Goal: Task Accomplishment & Management: Use online tool/utility

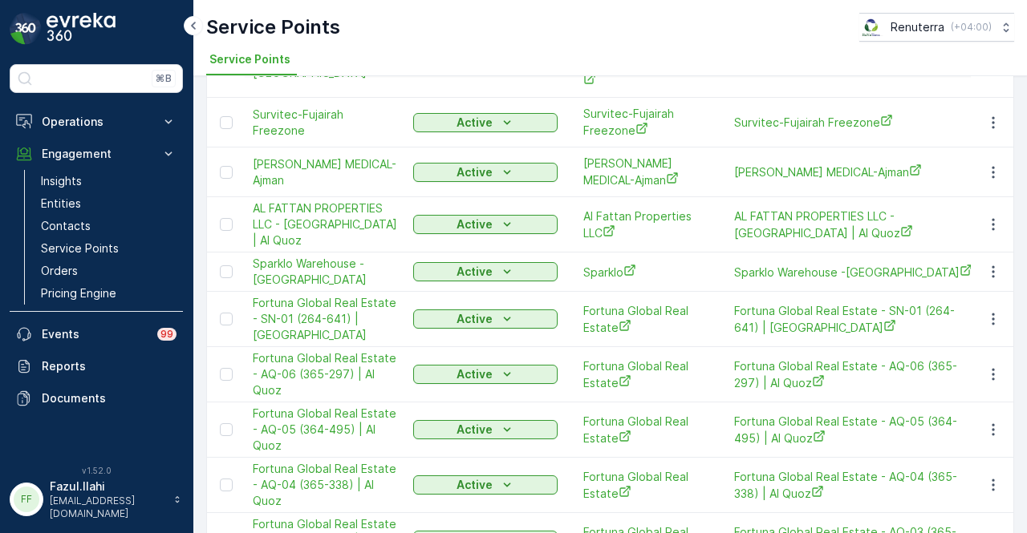
scroll to position [1444, 0]
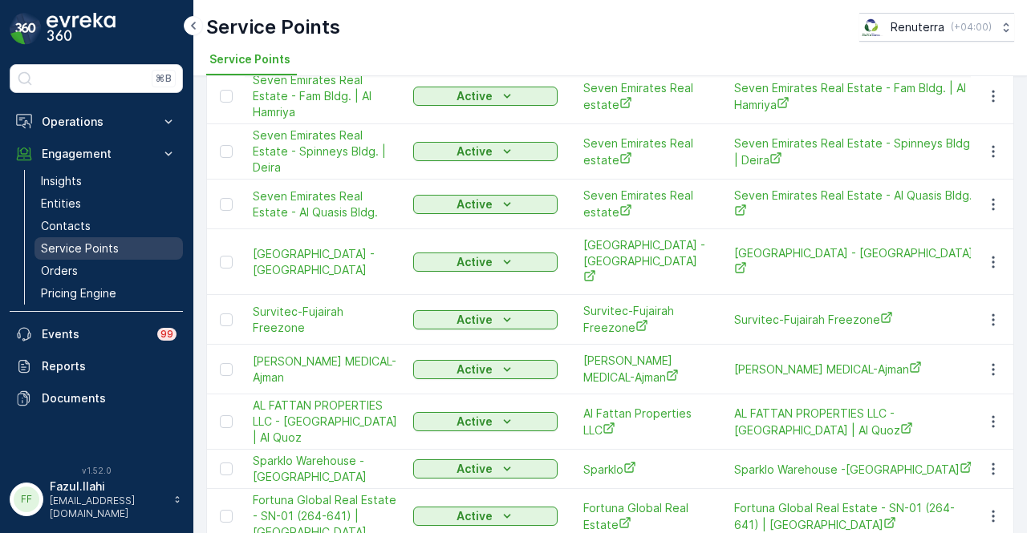
click at [108, 249] on p "Service Points" at bounding box center [80, 249] width 78 height 16
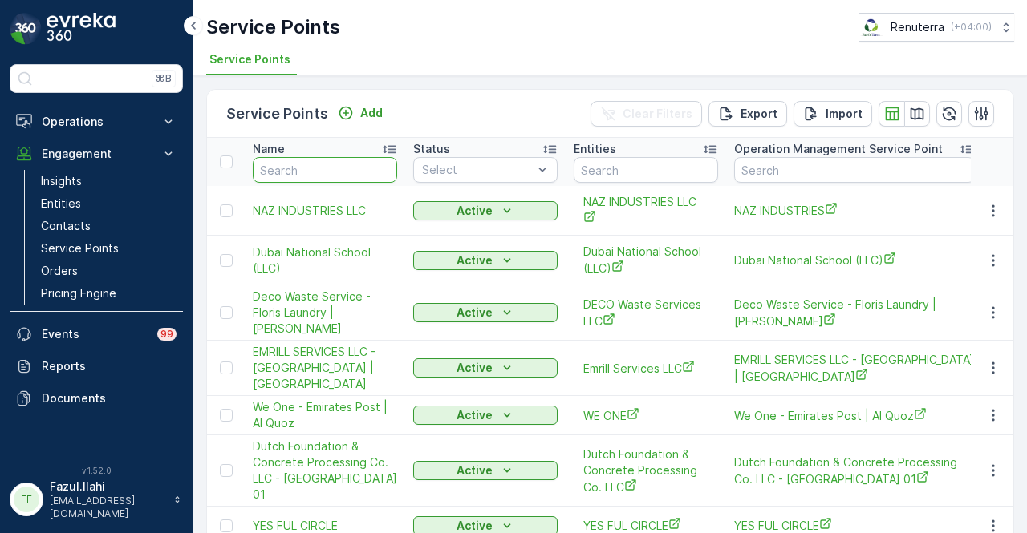
click at [316, 168] on input "text" at bounding box center [325, 170] width 144 height 26
type input "shara"
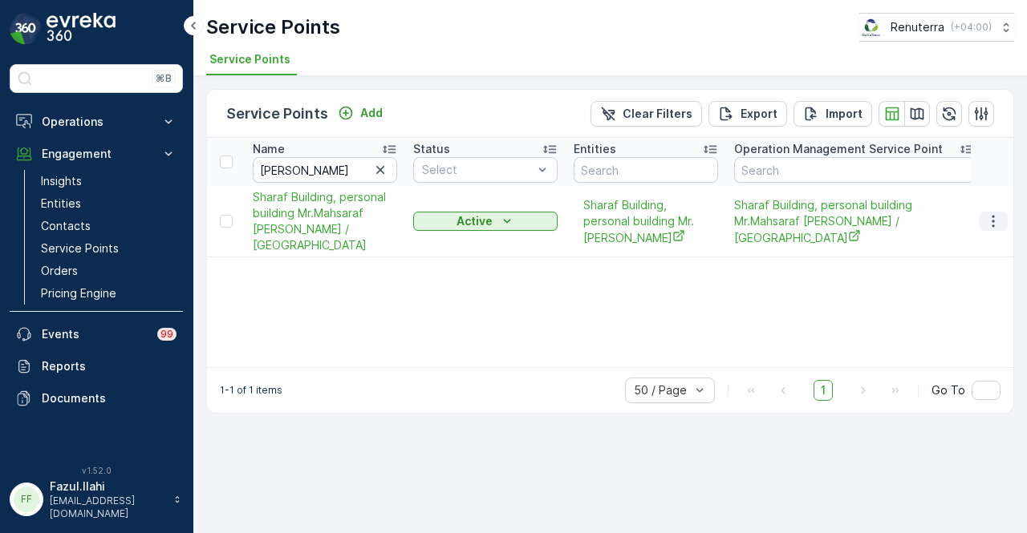
click at [991, 225] on icon "button" at bounding box center [993, 221] width 16 height 16
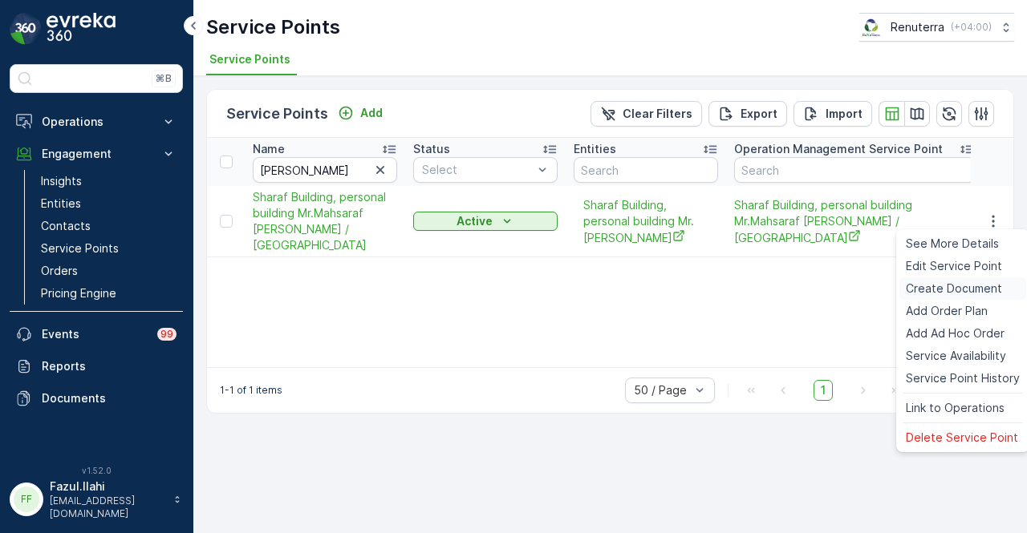
drag, startPoint x: 981, startPoint y: 291, endPoint x: 972, endPoint y: 295, distance: 9.7
click at [972, 295] on span "Create Document" at bounding box center [954, 289] width 96 height 16
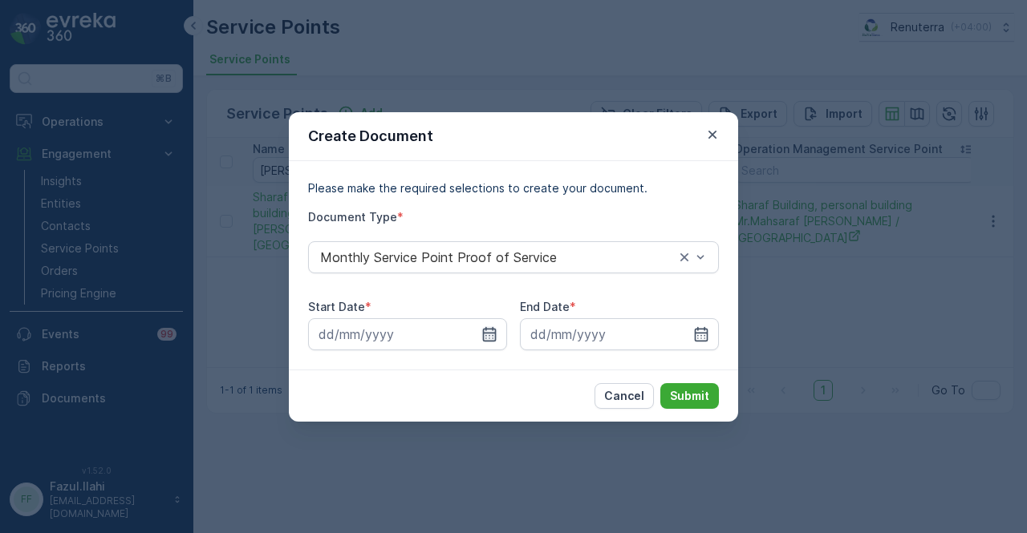
click at [491, 339] on icon "button" at bounding box center [489, 334] width 16 height 16
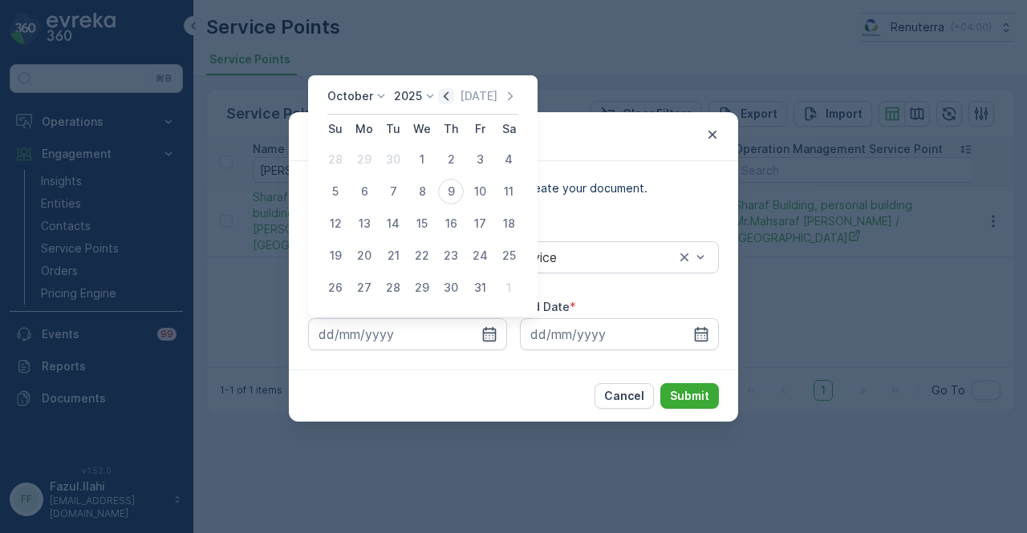
click at [452, 100] on icon "button" at bounding box center [446, 96] width 16 height 16
drag, startPoint x: 369, startPoint y: 164, endPoint x: 432, endPoint y: 208, distance: 76.8
click at [369, 164] on div "1" at bounding box center [364, 160] width 26 height 26
type input "01.09.2025"
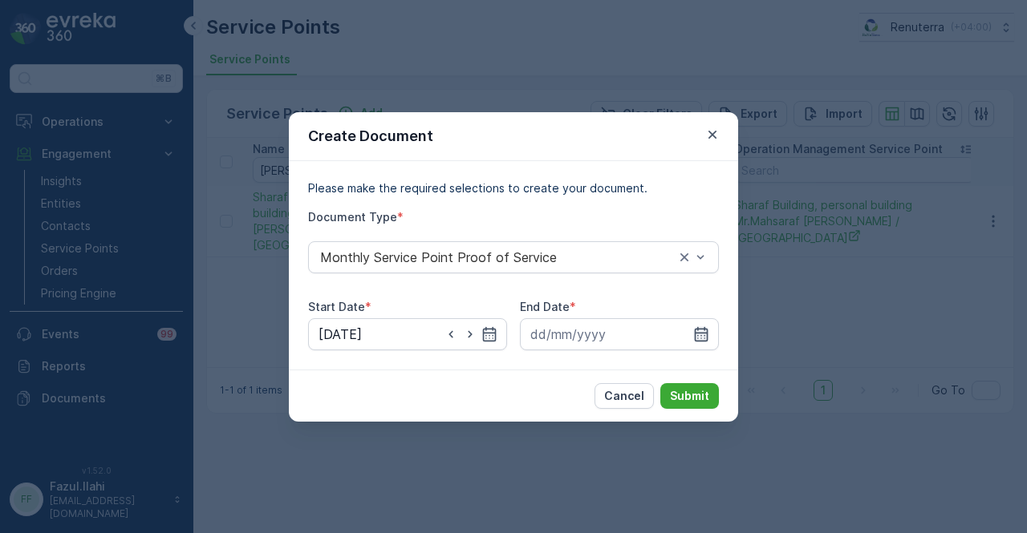
click at [695, 326] on icon "button" at bounding box center [701, 334] width 16 height 16
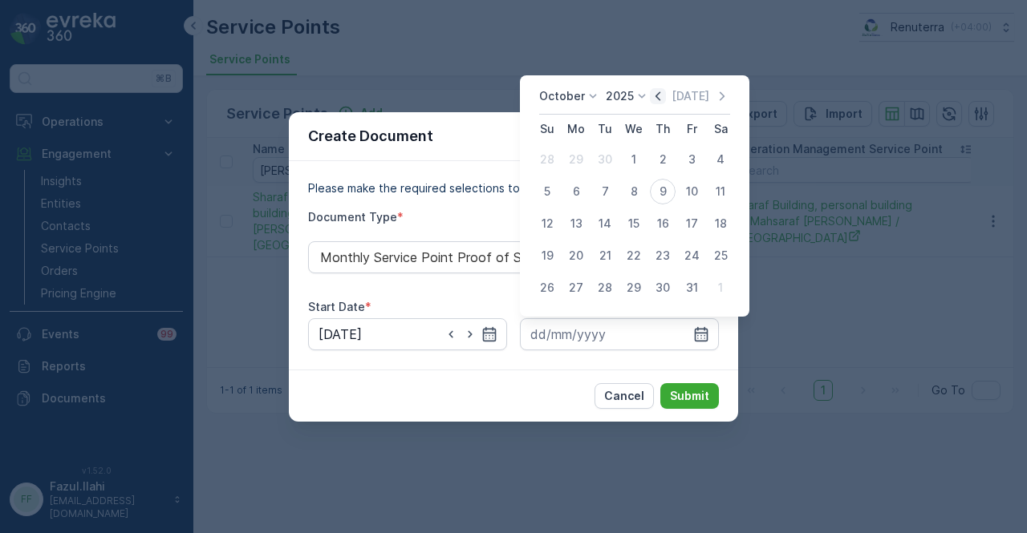
click at [664, 91] on icon "button" at bounding box center [658, 96] width 16 height 16
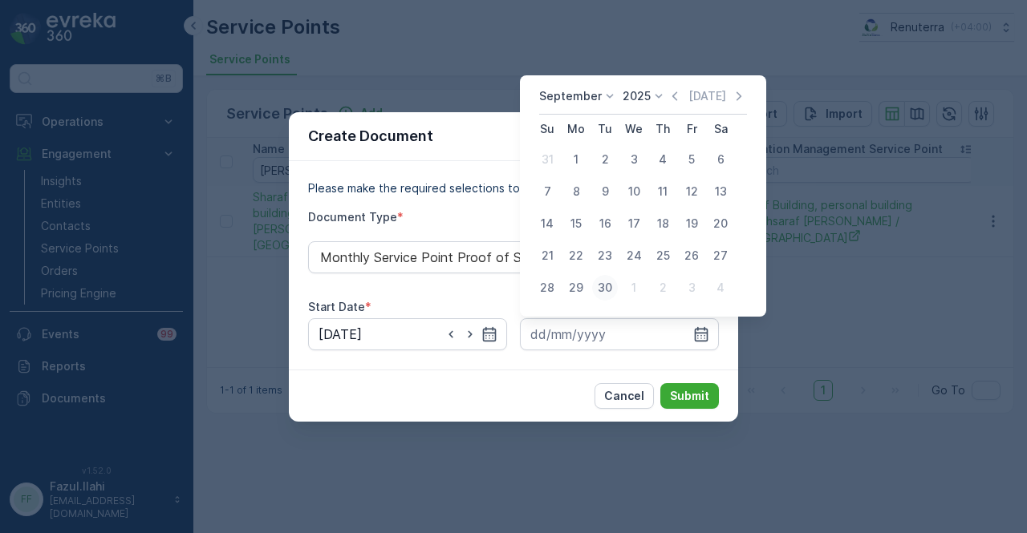
click at [602, 286] on div "30" at bounding box center [605, 288] width 26 height 26
type input "30.09.2025"
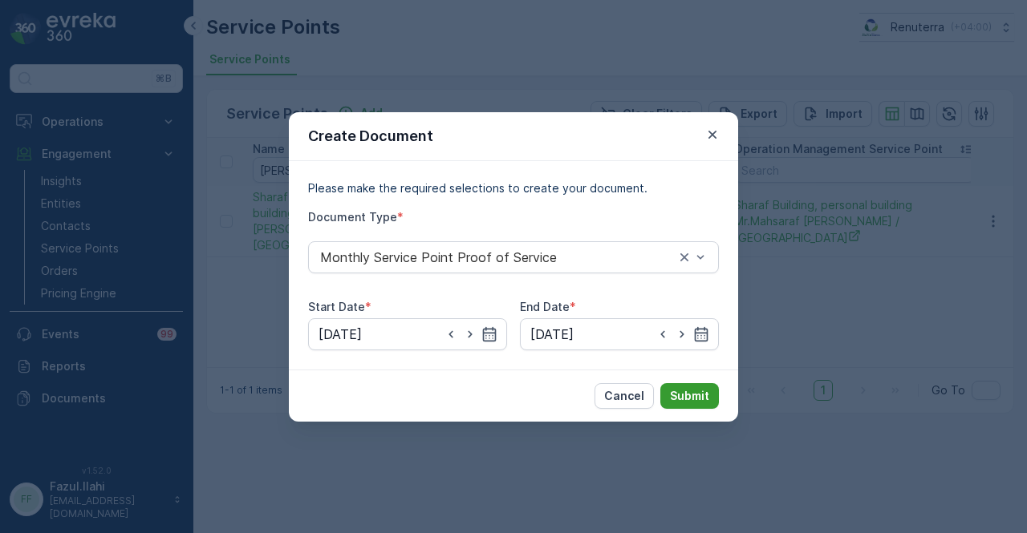
click at [685, 386] on button "Submit" at bounding box center [689, 396] width 59 height 26
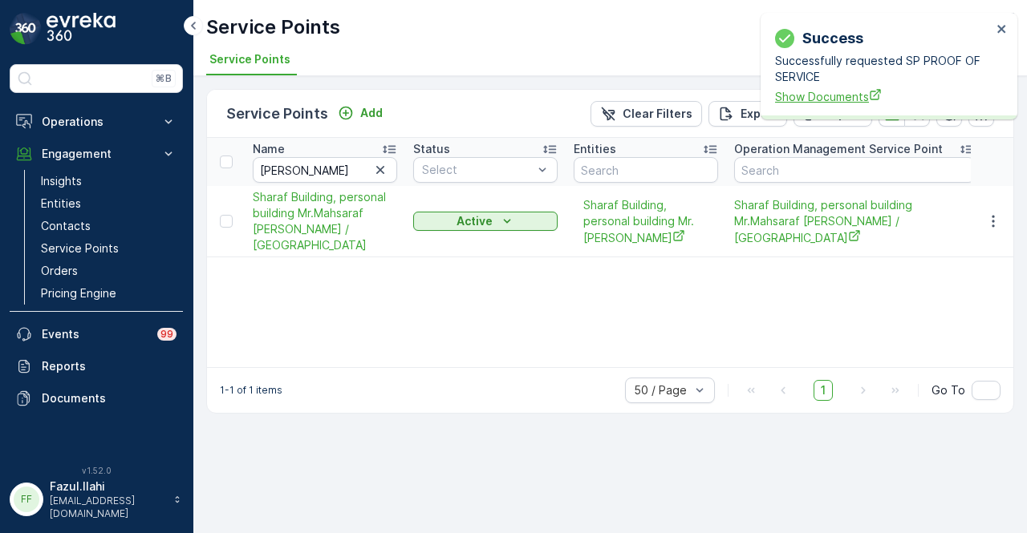
click at [805, 93] on span "Show Documents" at bounding box center [883, 96] width 217 height 17
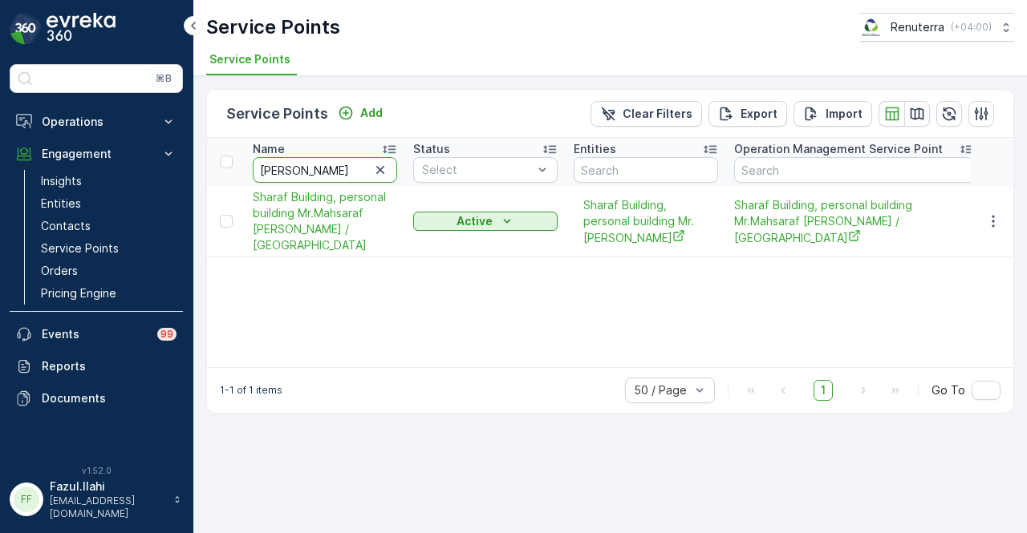
drag, startPoint x: 347, startPoint y: 168, endPoint x: 213, endPoint y: 169, distance: 133.2
type input "smile"
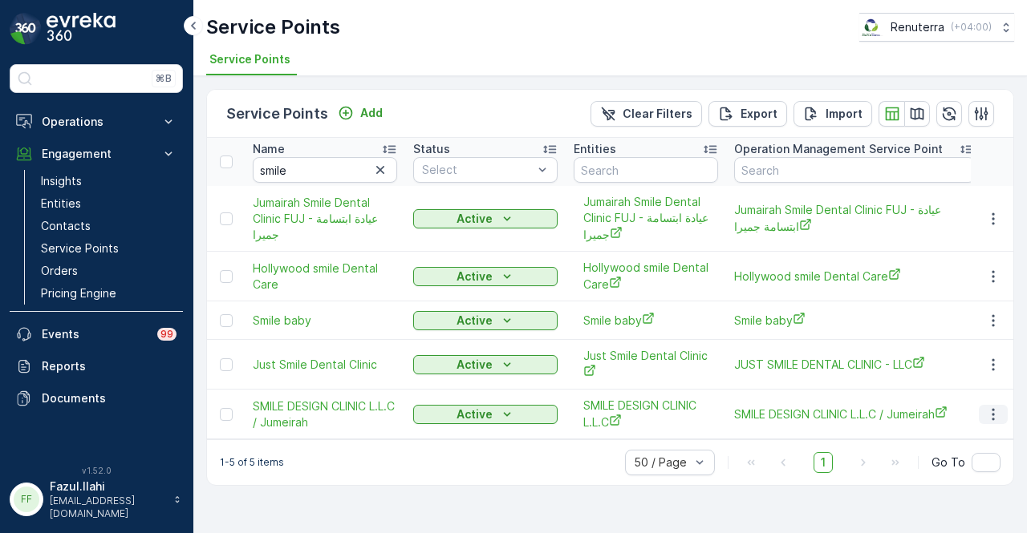
click at [1003, 410] on button "button" at bounding box center [993, 414] width 29 height 19
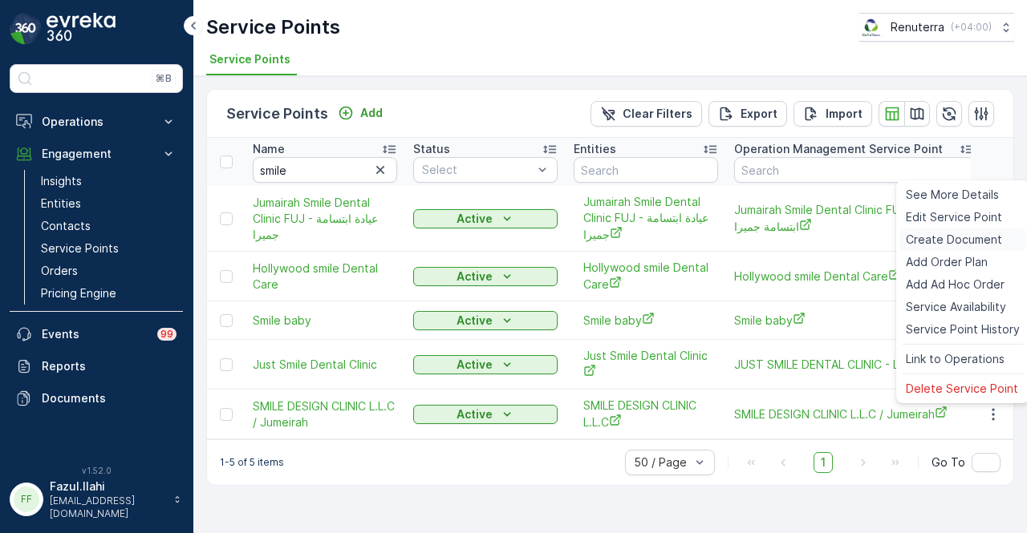
click at [979, 242] on span "Create Document" at bounding box center [954, 240] width 96 height 16
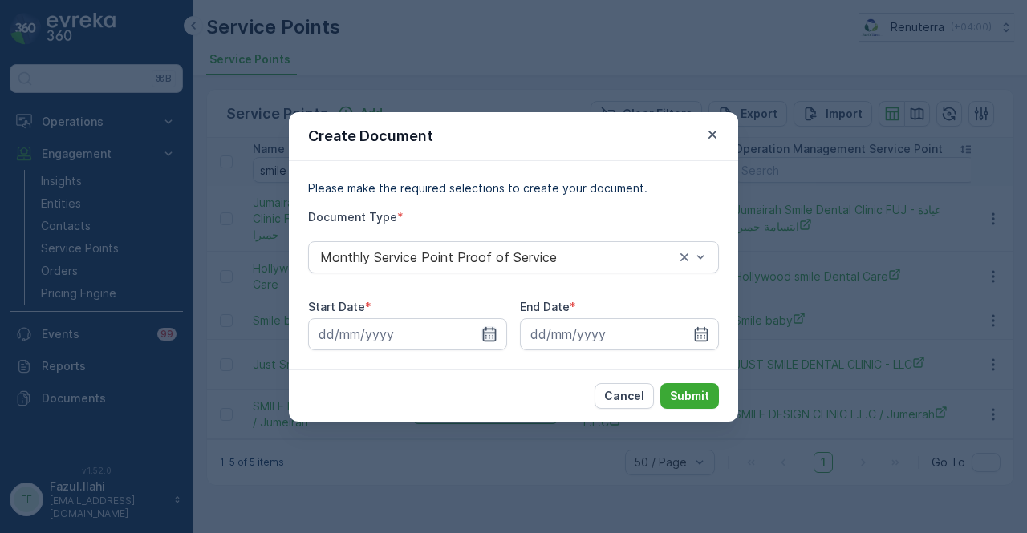
click at [484, 338] on icon "button" at bounding box center [489, 334] width 16 height 16
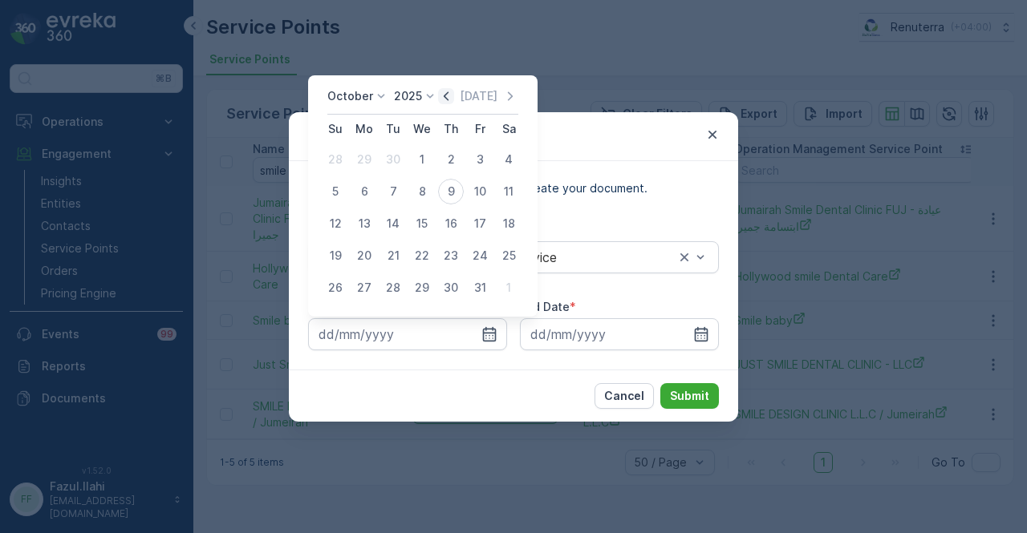
click at [451, 95] on icon "button" at bounding box center [446, 96] width 16 height 16
drag, startPoint x: 366, startPoint y: 152, endPoint x: 555, endPoint y: 256, distance: 216.1
click at [366, 152] on div "1" at bounding box center [364, 160] width 26 height 26
type input "01.09.2025"
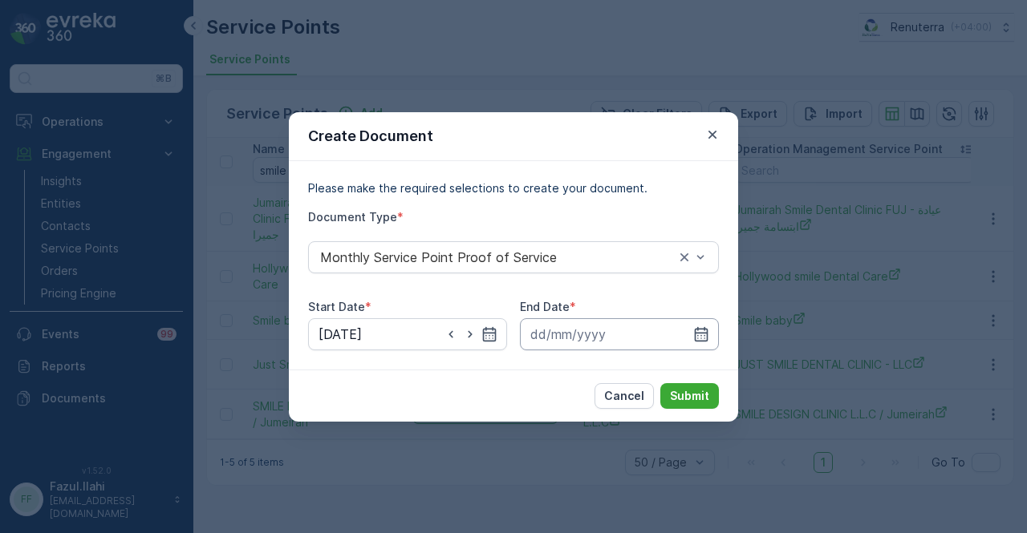
click at [714, 334] on input at bounding box center [619, 334] width 199 height 32
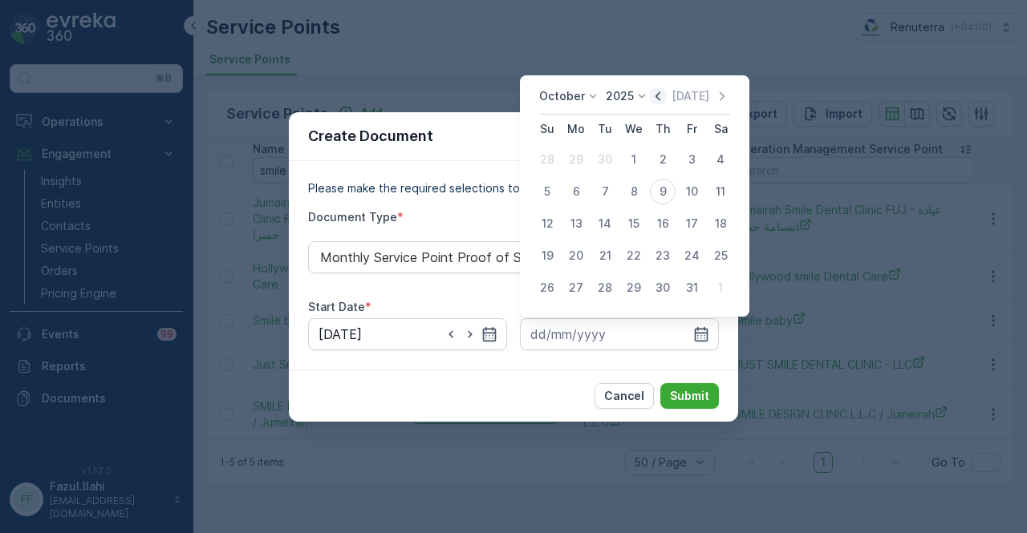
click at [661, 101] on icon "button" at bounding box center [658, 96] width 16 height 16
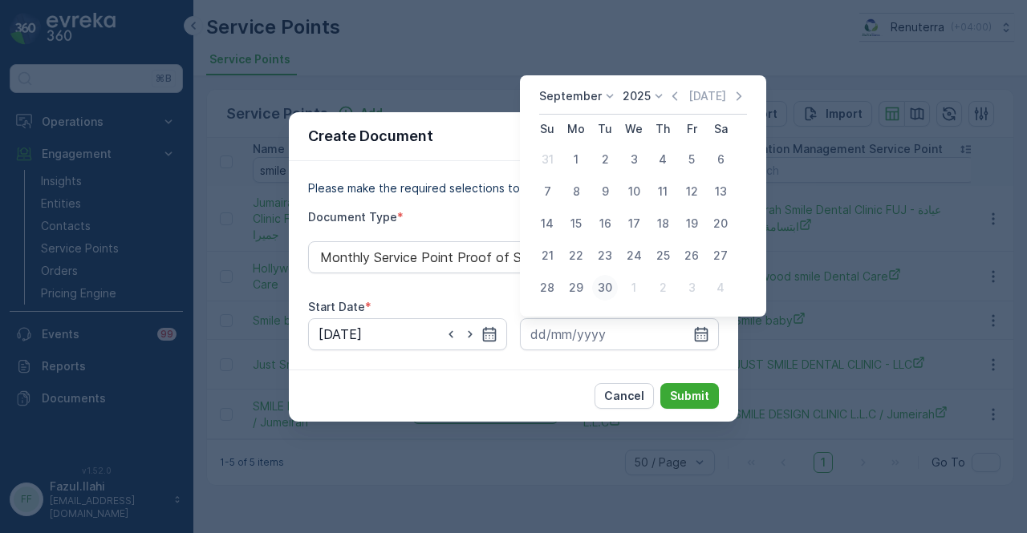
click at [606, 280] on div "30" at bounding box center [605, 288] width 26 height 26
type input "30.09.2025"
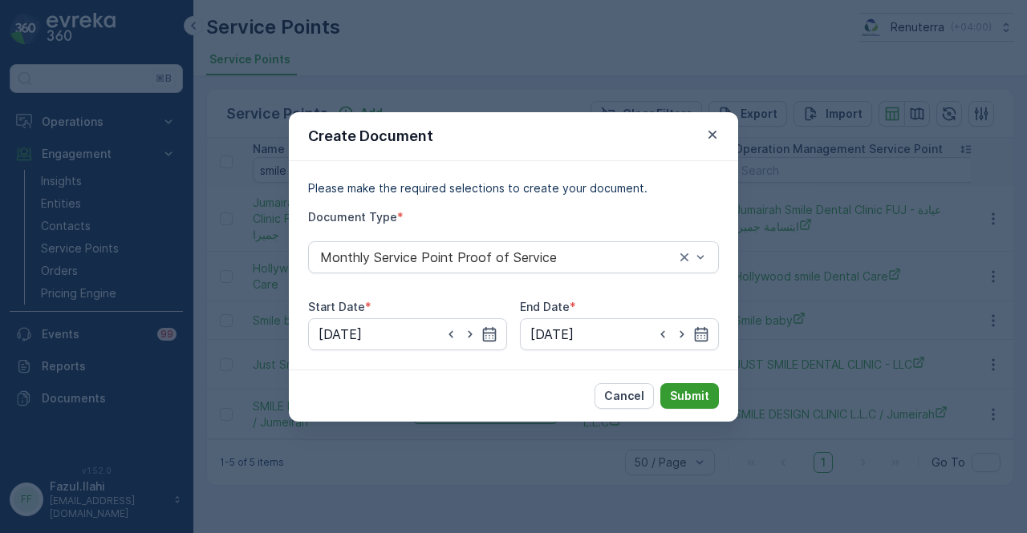
click at [696, 399] on p "Submit" at bounding box center [689, 396] width 39 height 16
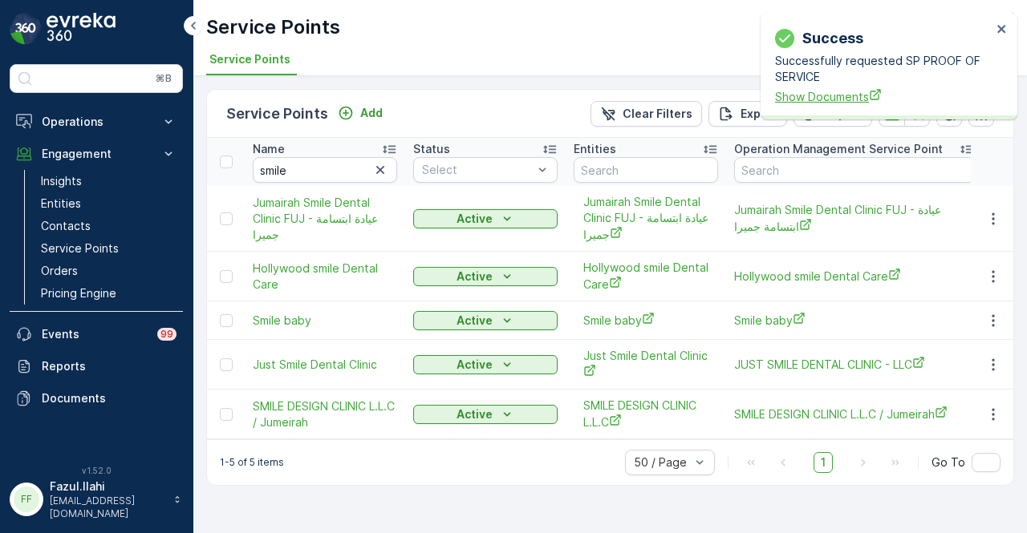
click at [813, 95] on span "Show Documents" at bounding box center [883, 96] width 217 height 17
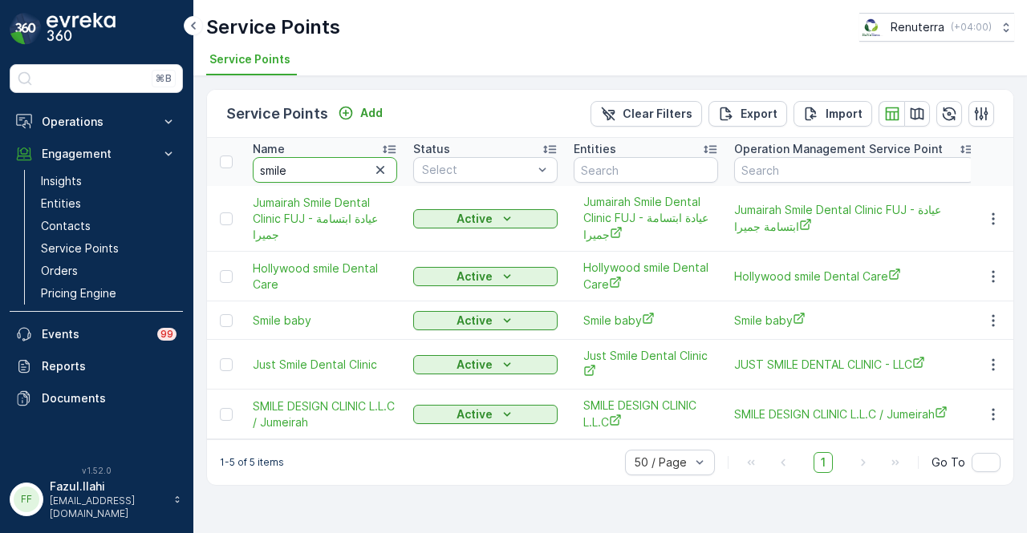
click at [333, 180] on input "smile" at bounding box center [325, 170] width 144 height 26
type input "s"
type input "sirona"
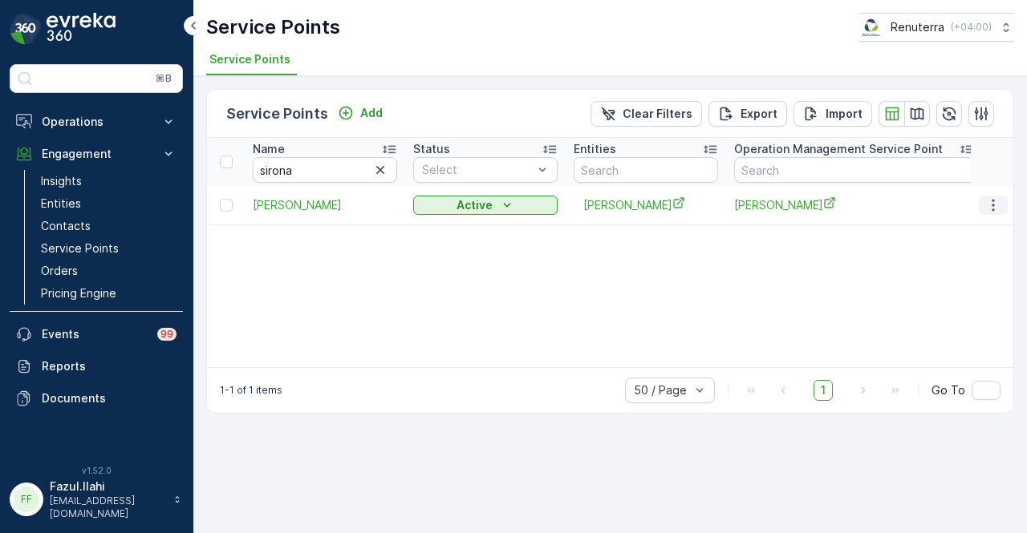
click at [992, 203] on icon "button" at bounding box center [993, 205] width 16 height 16
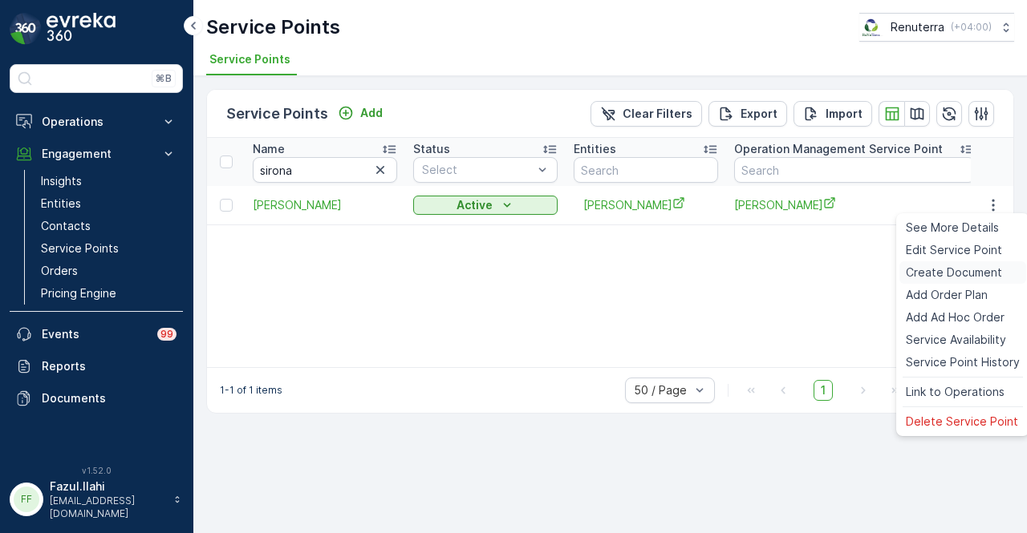
click at [995, 273] on span "Create Document" at bounding box center [954, 273] width 96 height 16
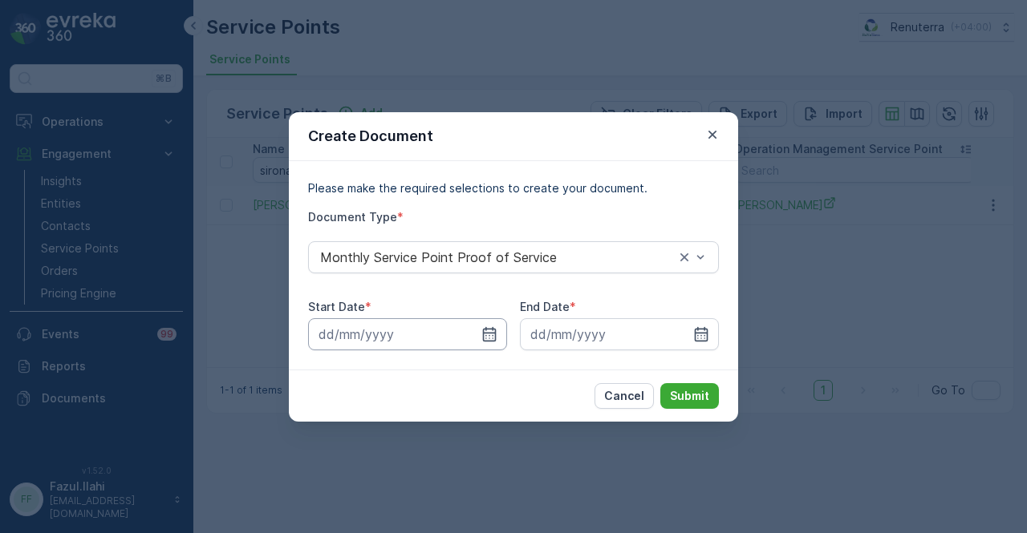
drag, startPoint x: 504, startPoint y: 332, endPoint x: 502, endPoint y: 318, distance: 13.7
click at [504, 332] on input at bounding box center [407, 334] width 199 height 32
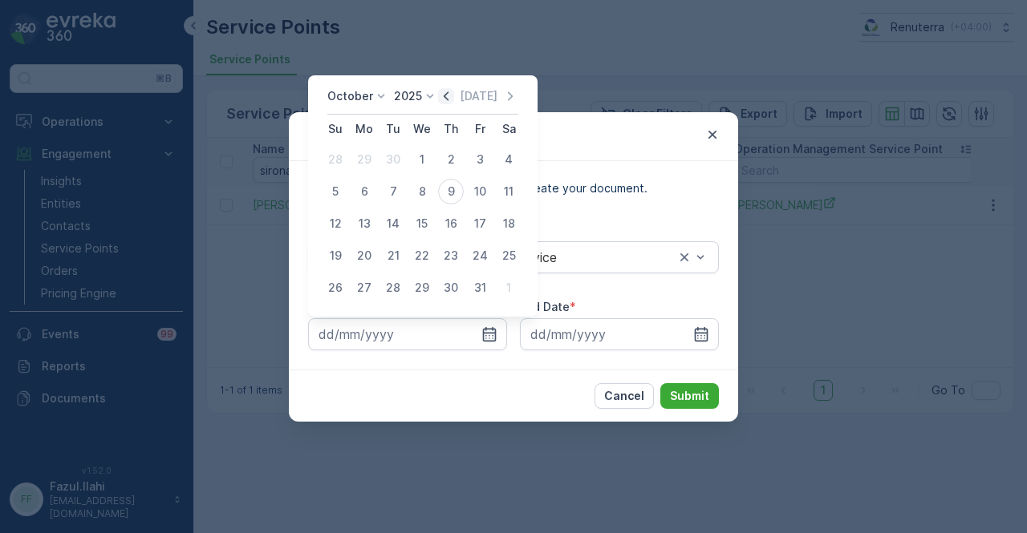
click at [451, 99] on icon "button" at bounding box center [446, 96] width 16 height 16
drag, startPoint x: 364, startPoint y: 158, endPoint x: 630, endPoint y: 280, distance: 292.9
click at [372, 159] on div "1" at bounding box center [364, 160] width 26 height 26
type input "01.09.2025"
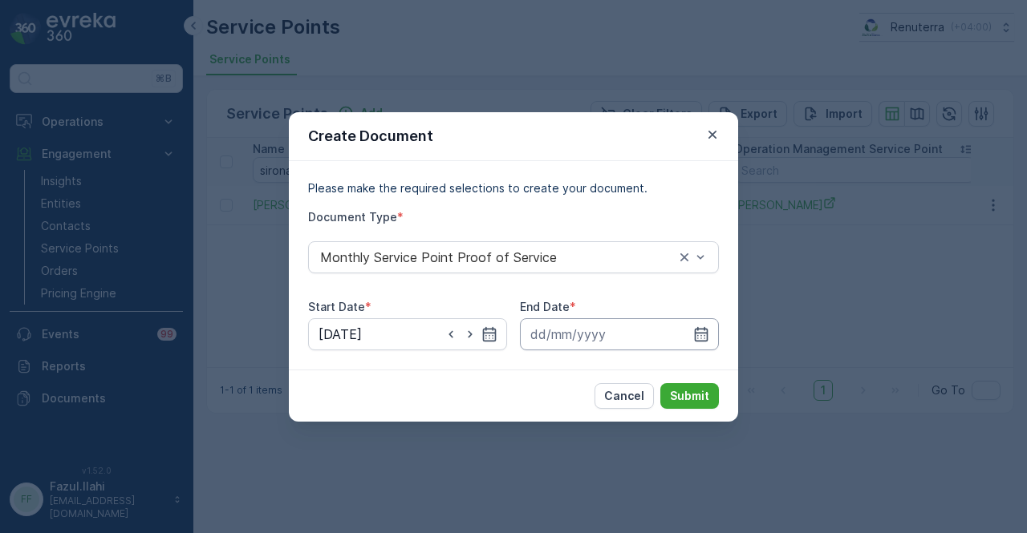
click at [712, 326] on input at bounding box center [619, 334] width 199 height 32
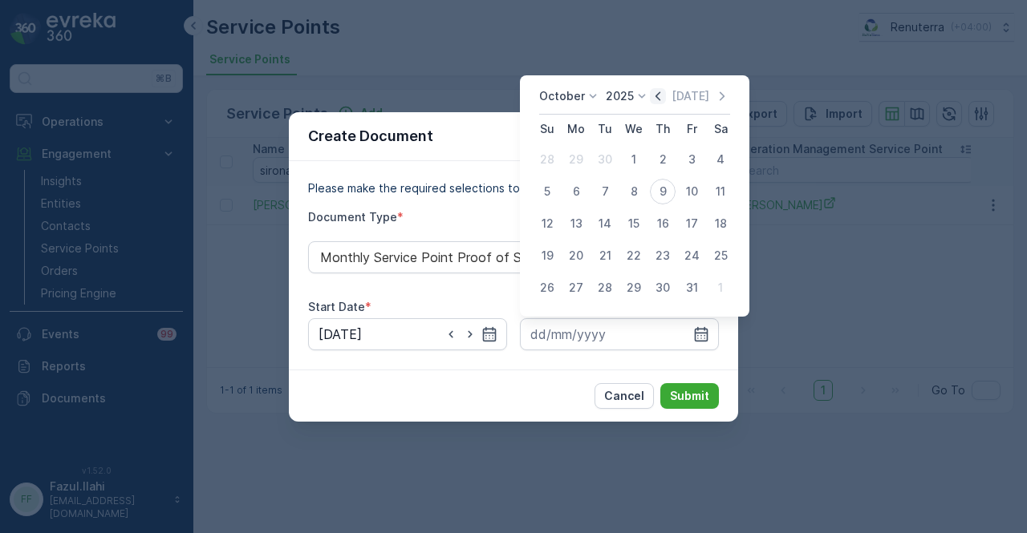
click at [655, 103] on icon "button" at bounding box center [658, 96] width 16 height 16
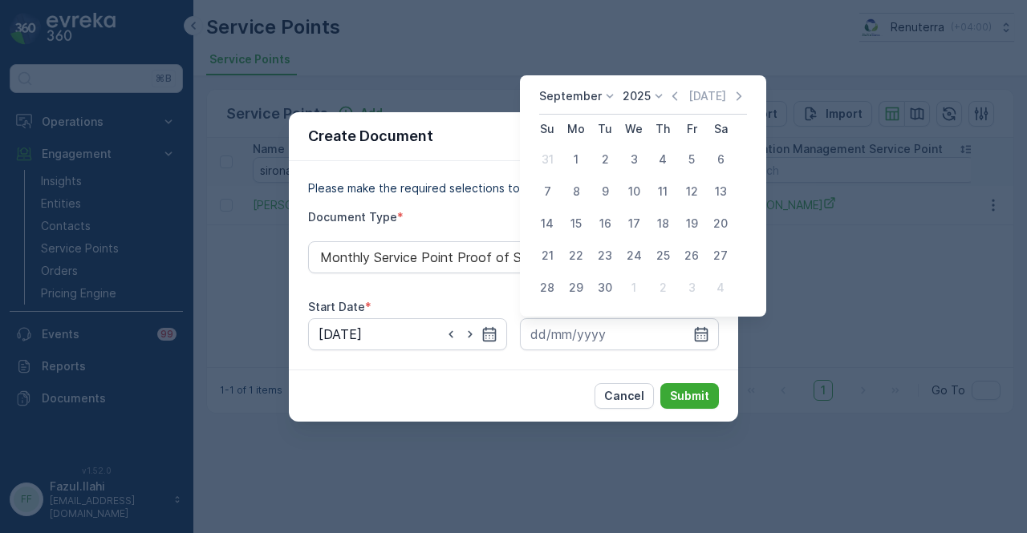
drag, startPoint x: 606, startPoint y: 288, endPoint x: 619, endPoint y: 301, distance: 18.7
click at [611, 294] on div "30" at bounding box center [605, 288] width 26 height 26
type input "30.09.2025"
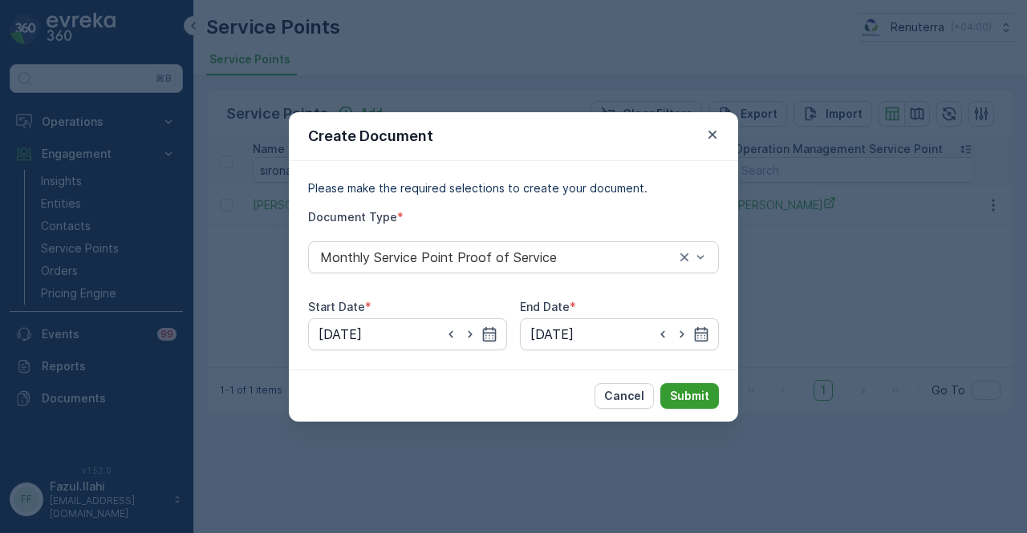
click at [693, 383] on button "Submit" at bounding box center [689, 396] width 59 height 26
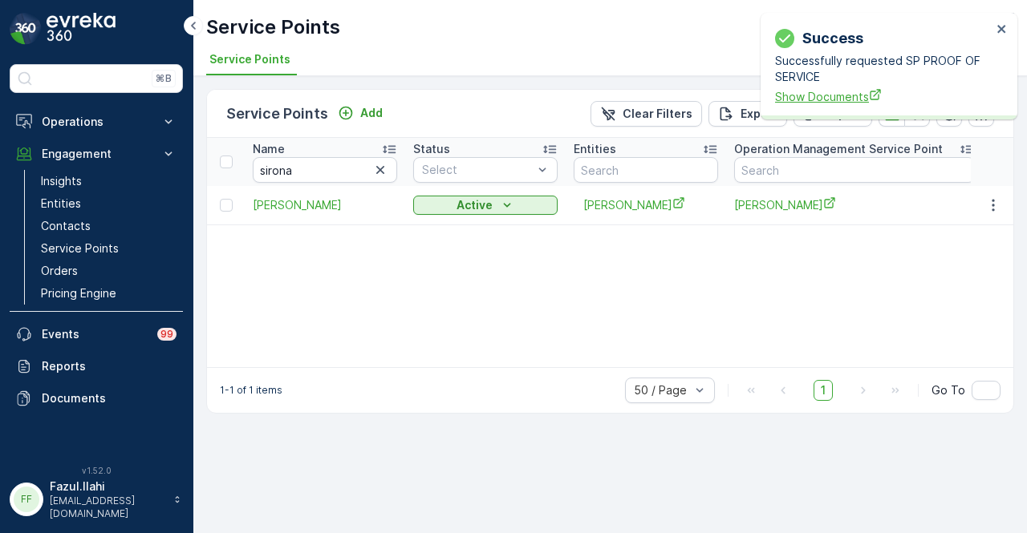
click at [819, 102] on span "Show Documents" at bounding box center [883, 96] width 217 height 17
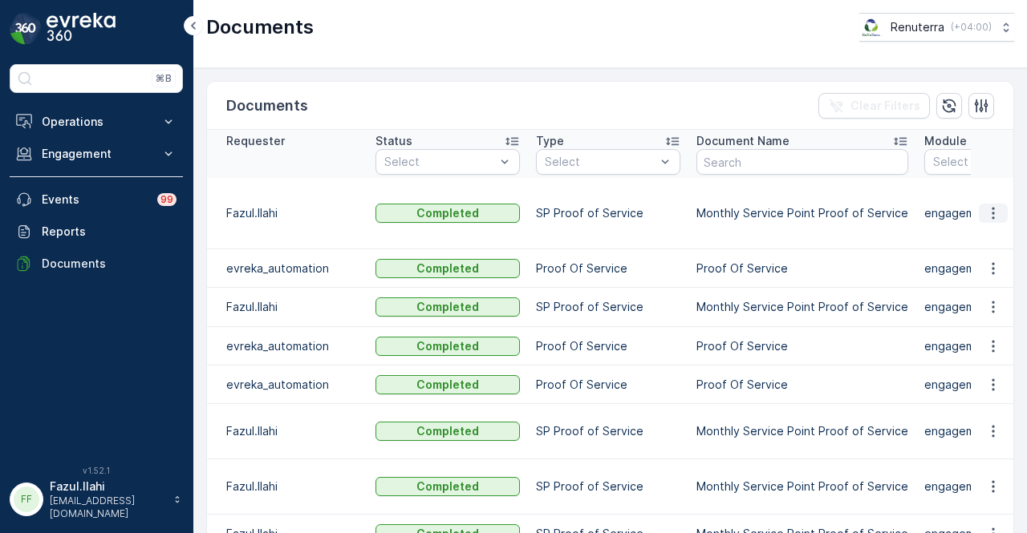
click at [985, 208] on icon "button" at bounding box center [993, 213] width 16 height 16
click at [980, 233] on span "See Details" at bounding box center [989, 236] width 62 height 16
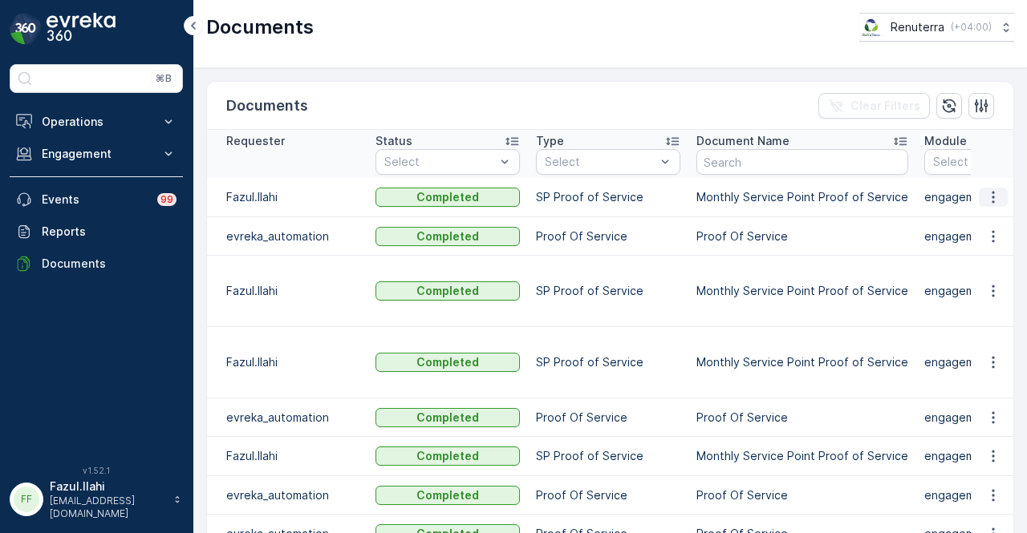
drag, startPoint x: 988, startPoint y: 194, endPoint x: 991, endPoint y: 202, distance: 8.6
click at [989, 196] on icon "button" at bounding box center [993, 197] width 16 height 16
click at [993, 209] on div "See Details" at bounding box center [988, 220] width 75 height 22
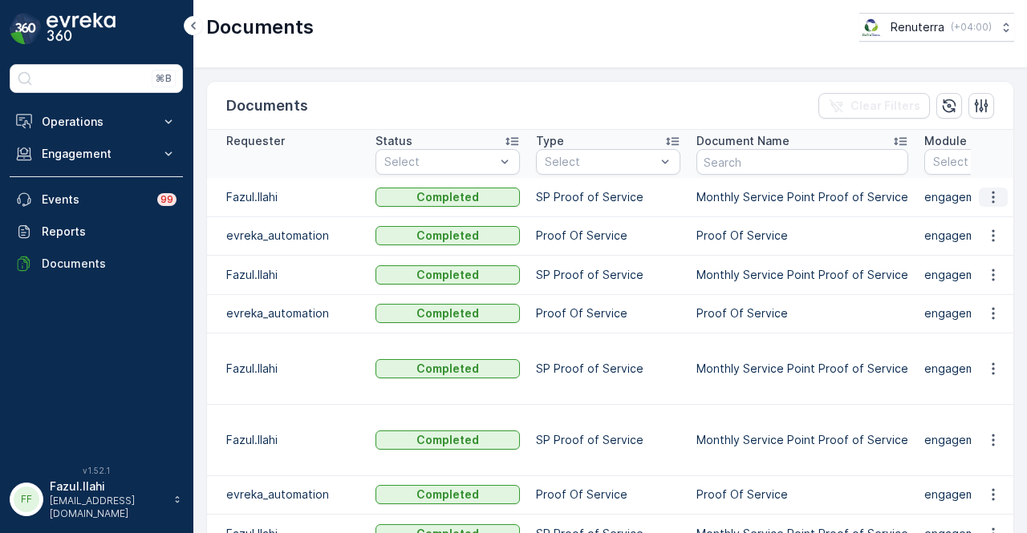
click at [987, 202] on icon "button" at bounding box center [993, 197] width 16 height 16
click at [982, 221] on span "See Details" at bounding box center [989, 220] width 62 height 16
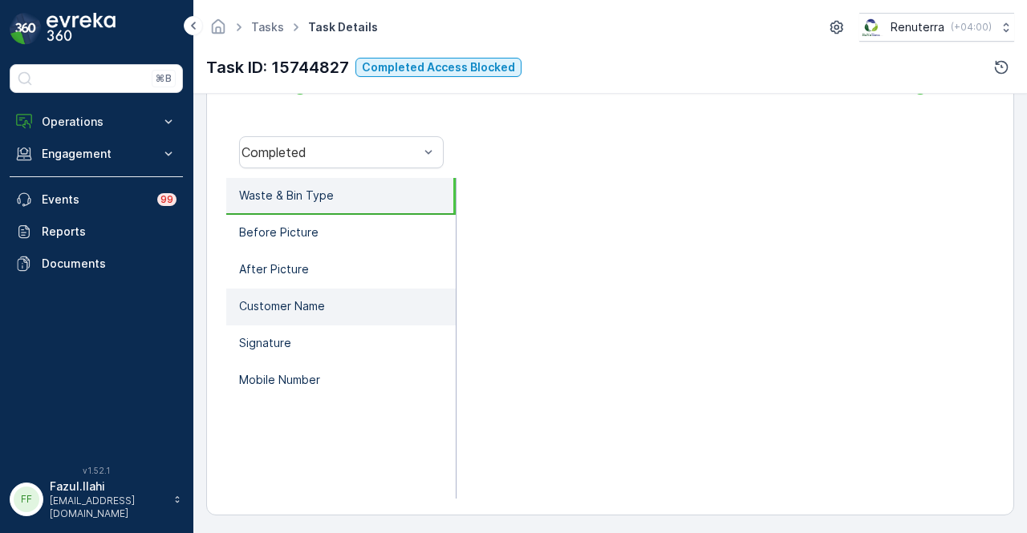
scroll to position [476, 0]
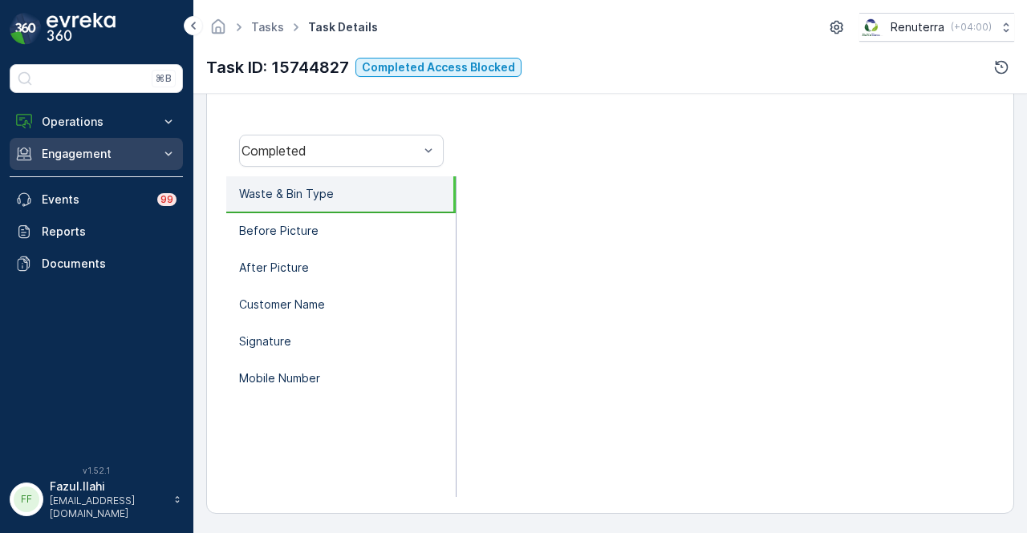
click at [149, 146] on p "Engagement" at bounding box center [96, 154] width 109 height 16
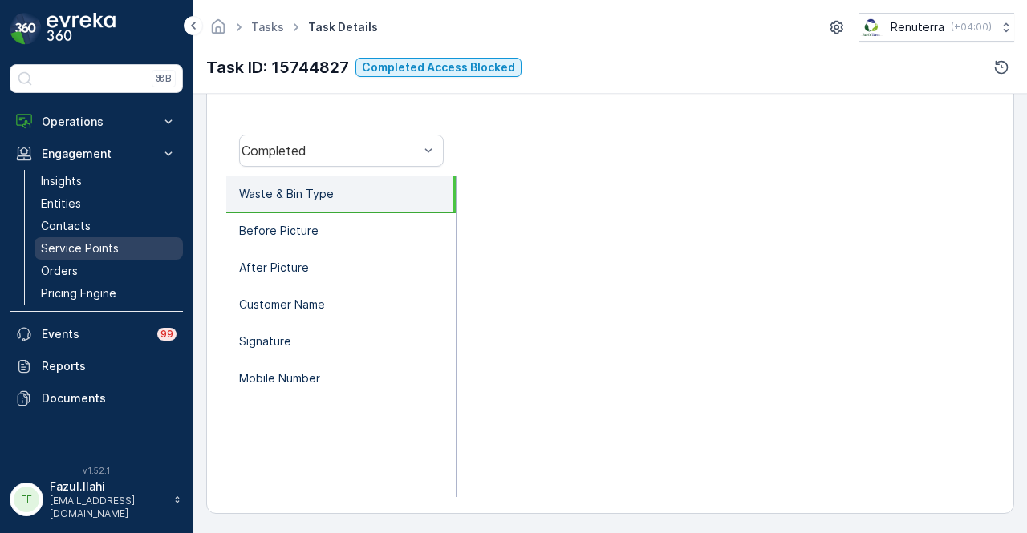
click at [125, 245] on link "Service Points" at bounding box center [108, 248] width 148 height 22
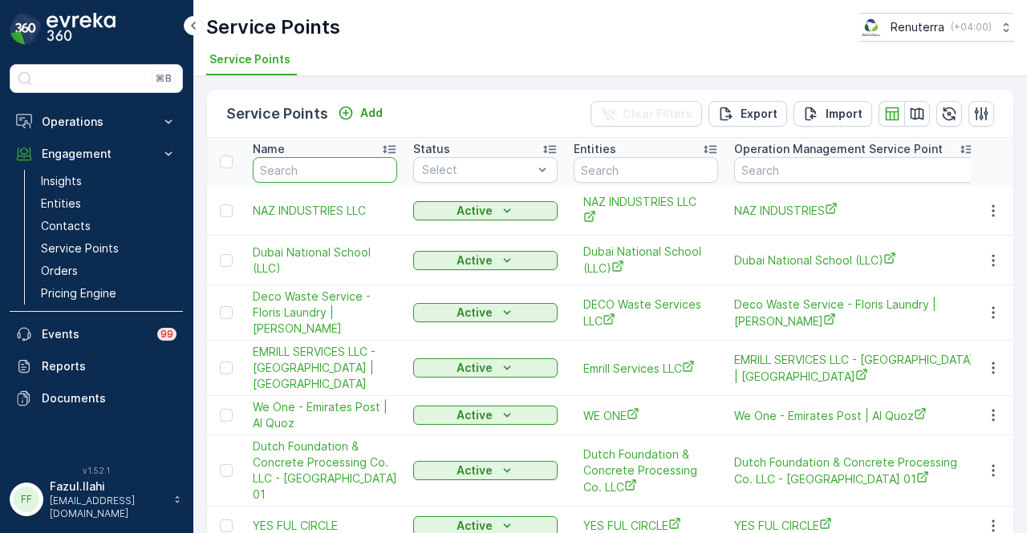
click at [322, 174] on input "text" at bounding box center [325, 170] width 144 height 26
type input "tdc"
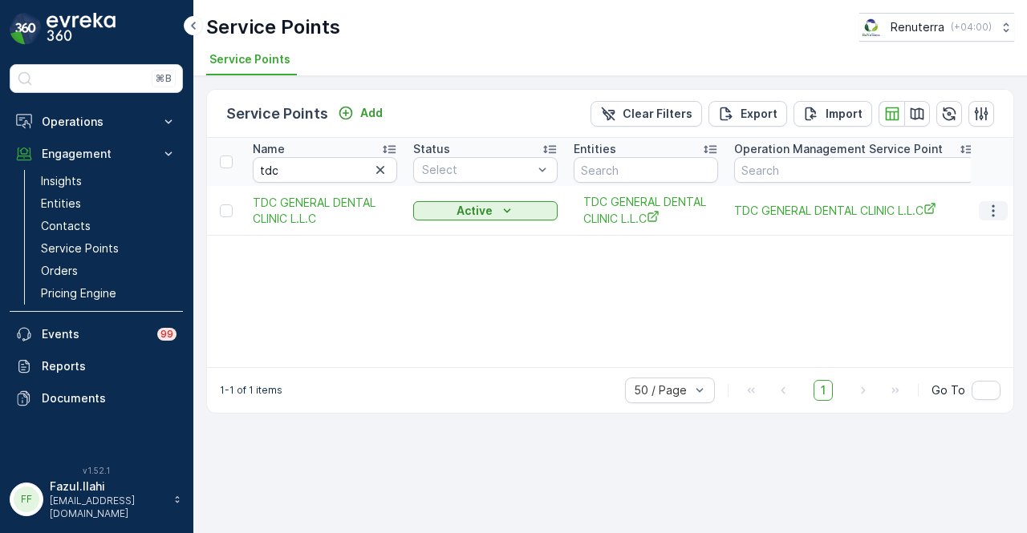
click at [1003, 205] on button "button" at bounding box center [993, 210] width 29 height 19
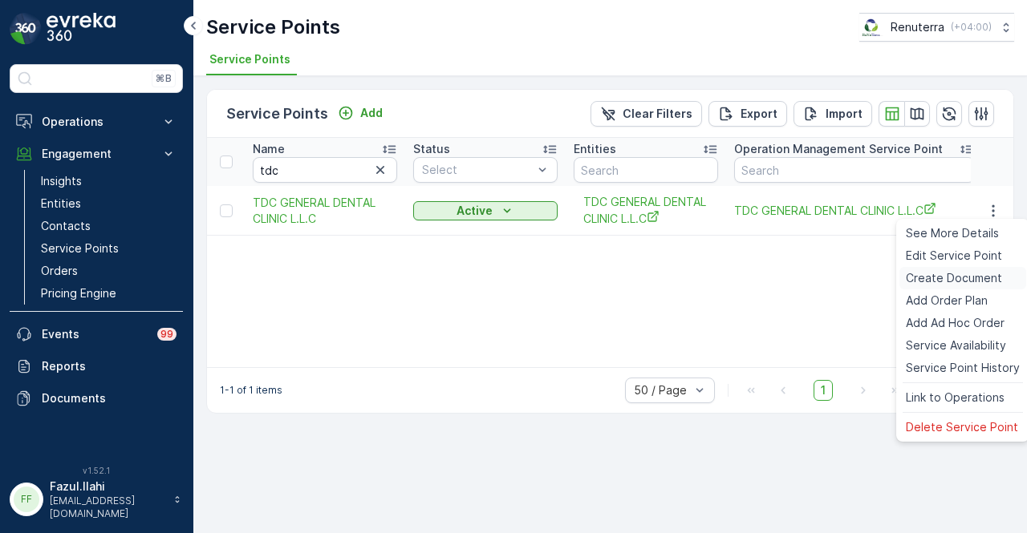
click at [985, 277] on span "Create Document" at bounding box center [954, 278] width 96 height 16
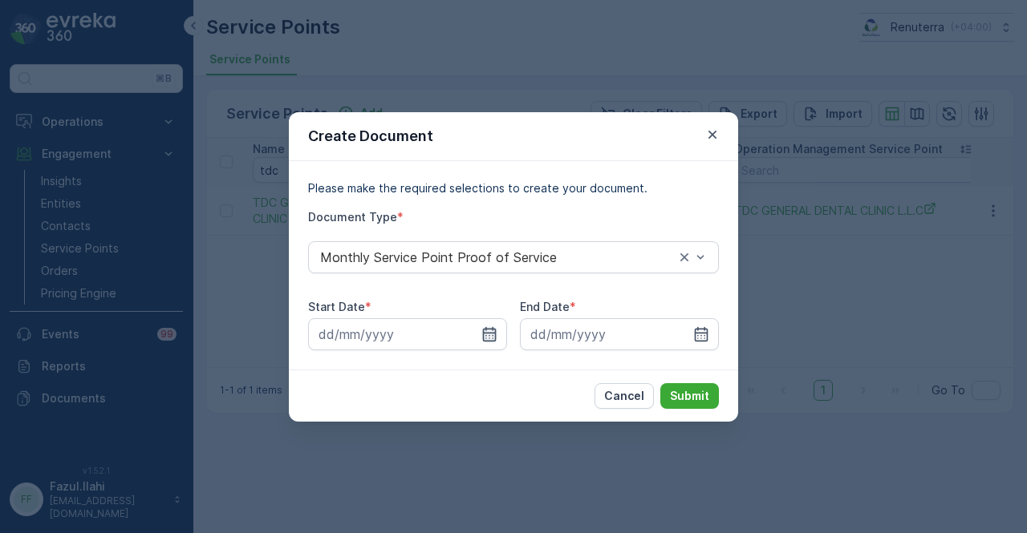
click at [491, 330] on icon "button" at bounding box center [489, 334] width 16 height 16
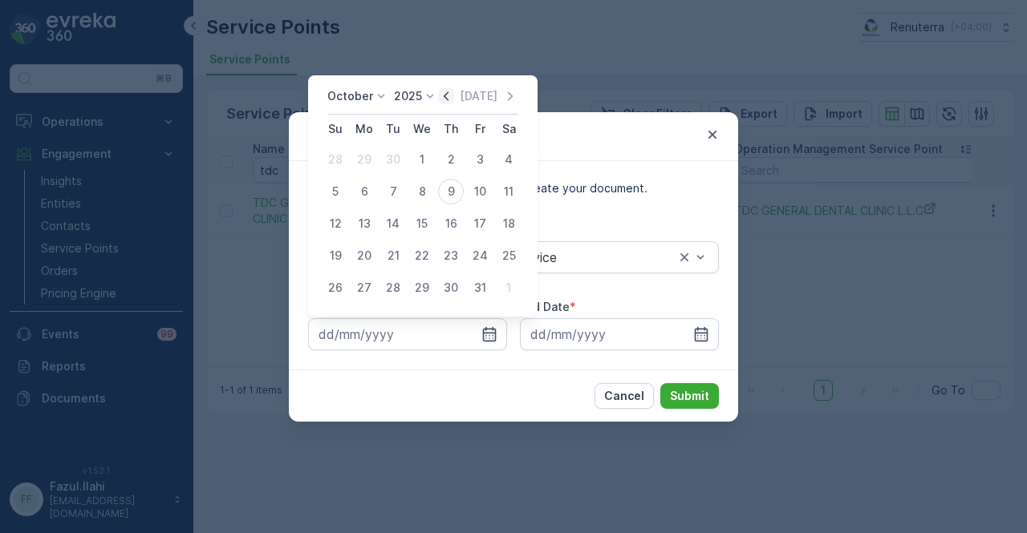
click at [453, 98] on icon "button" at bounding box center [446, 96] width 16 height 16
click at [371, 161] on div "1" at bounding box center [364, 160] width 26 height 26
type input "01.09.2025"
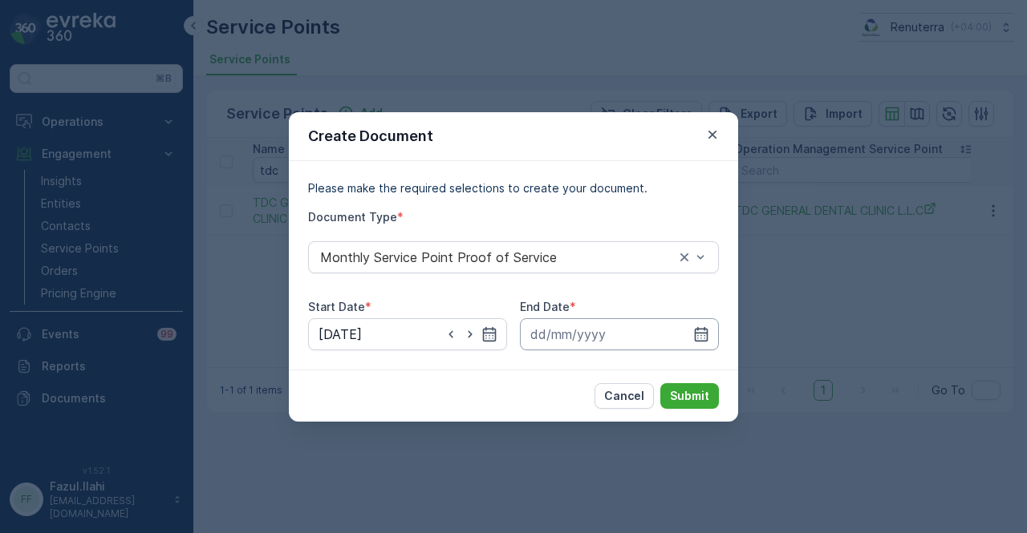
drag, startPoint x: 701, startPoint y: 331, endPoint x: 695, endPoint y: 318, distance: 14.0
click at [702, 331] on icon "button" at bounding box center [701, 334] width 16 height 16
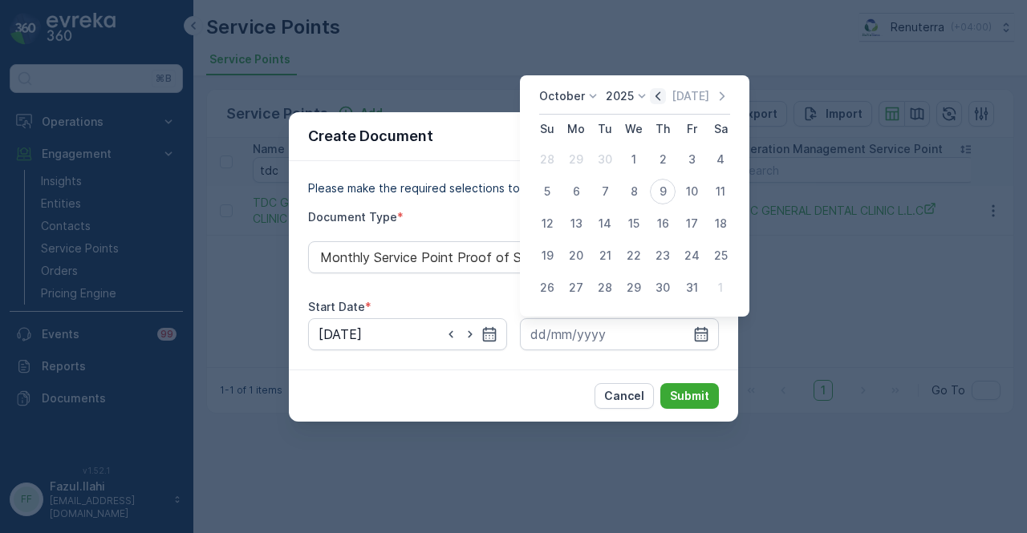
click at [664, 103] on icon "button" at bounding box center [658, 96] width 16 height 16
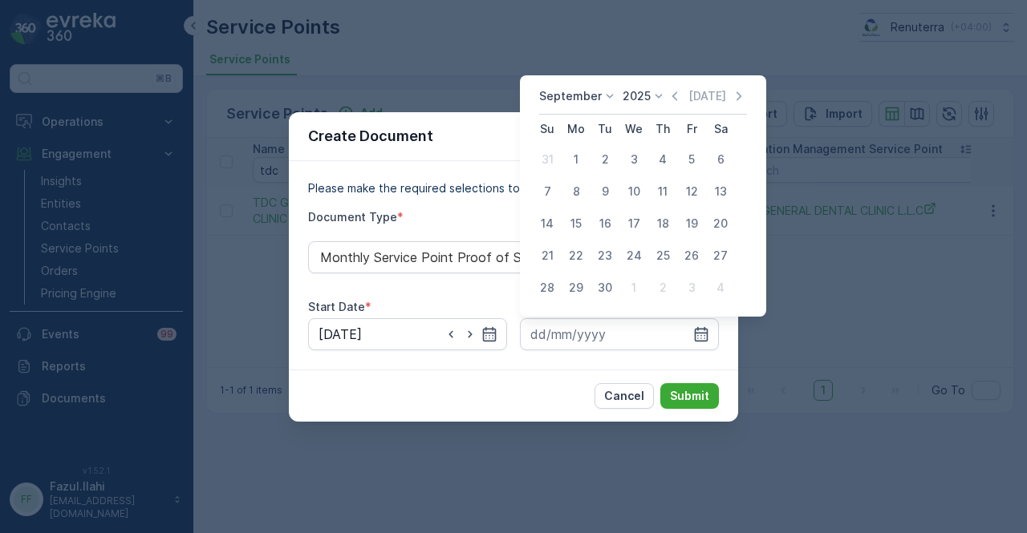
drag, startPoint x: 609, startPoint y: 290, endPoint x: 703, endPoint y: 427, distance: 166.2
click at [609, 291] on div "30" at bounding box center [605, 288] width 26 height 26
type input "30.09.2025"
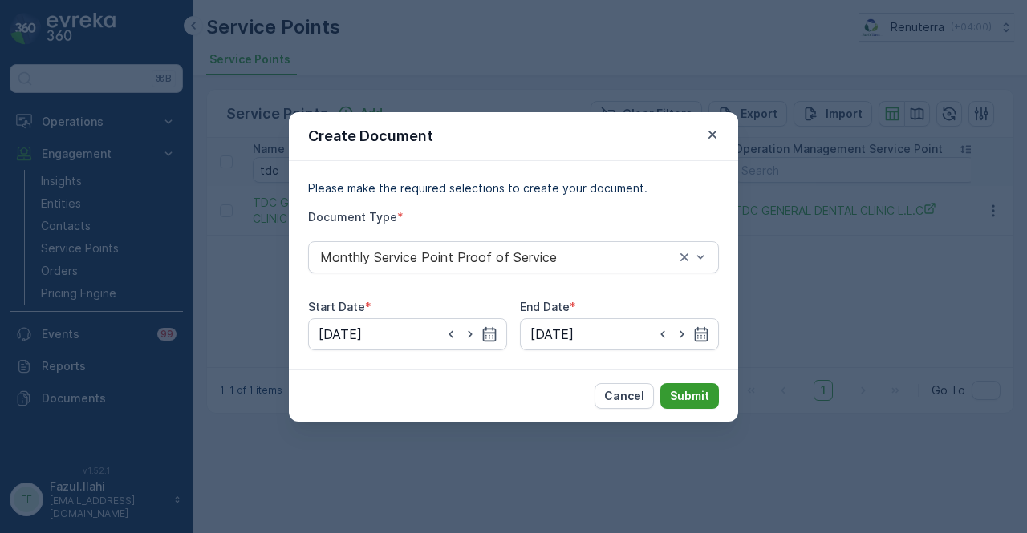
click at [703, 392] on p "Submit" at bounding box center [689, 396] width 39 height 16
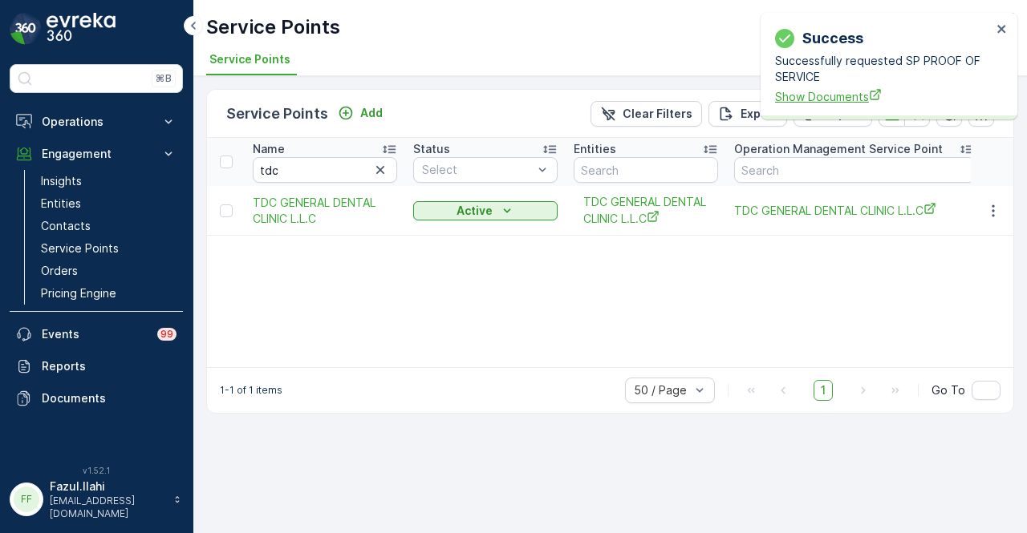
click at [820, 95] on span "Show Documents" at bounding box center [883, 96] width 217 height 17
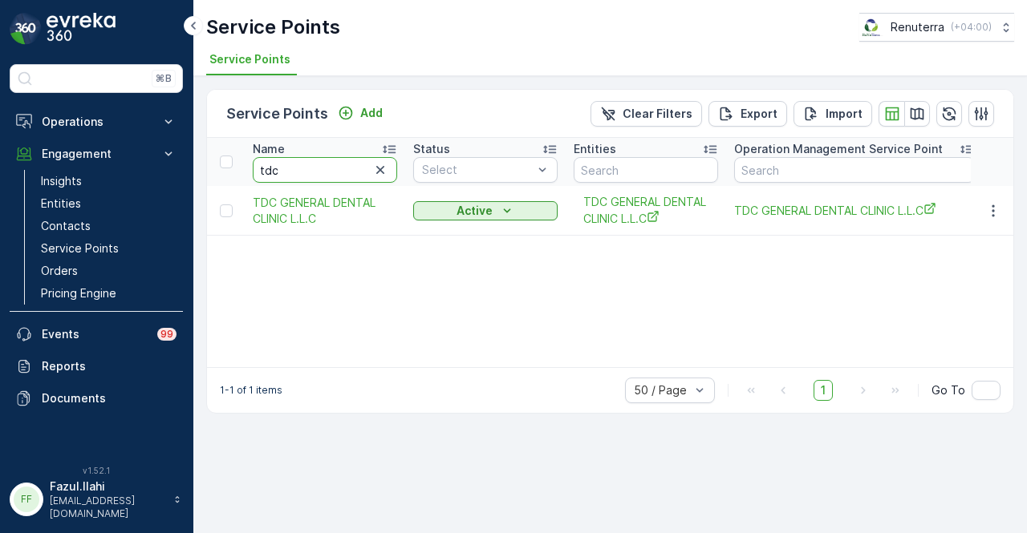
click at [331, 165] on input "tdc" at bounding box center [325, 170] width 144 height 26
type input "t"
type input "the d"
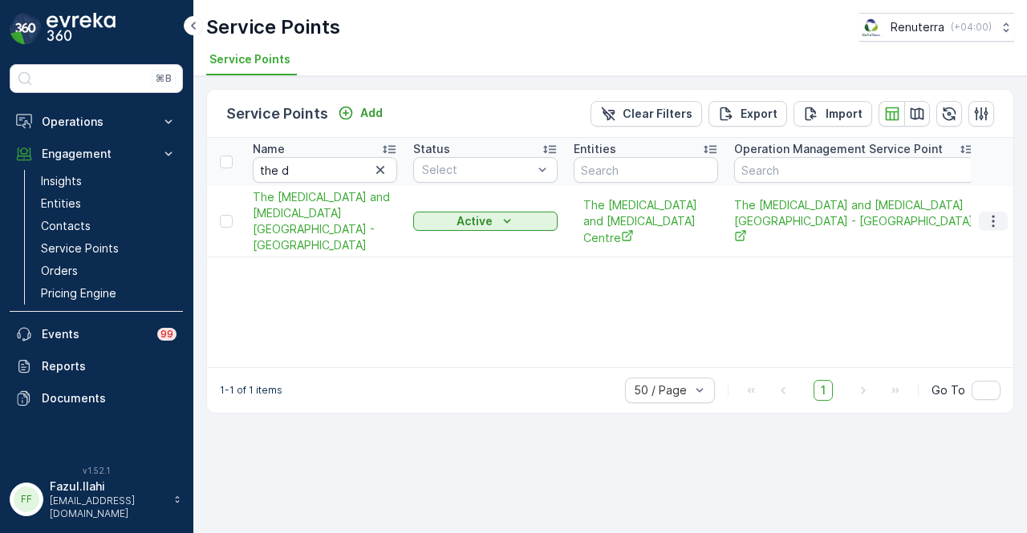
click at [1006, 213] on button "button" at bounding box center [993, 221] width 29 height 19
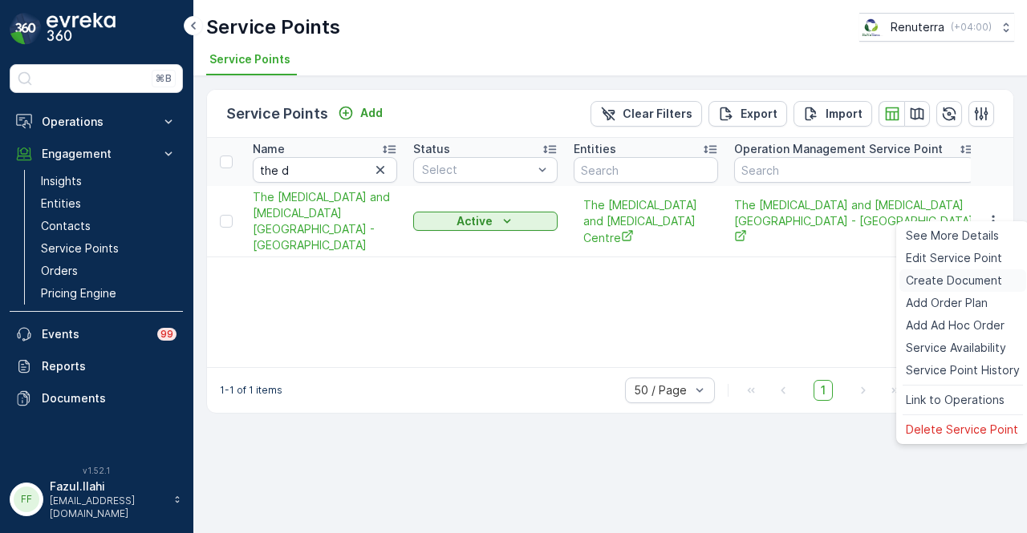
click at [984, 284] on span "Create Document" at bounding box center [954, 281] width 96 height 16
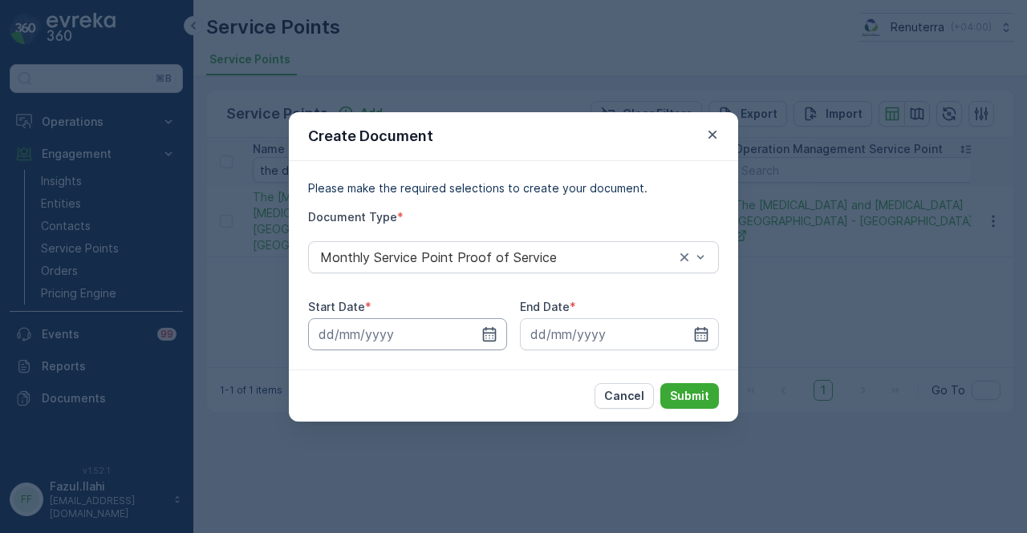
click at [459, 331] on input at bounding box center [407, 334] width 199 height 32
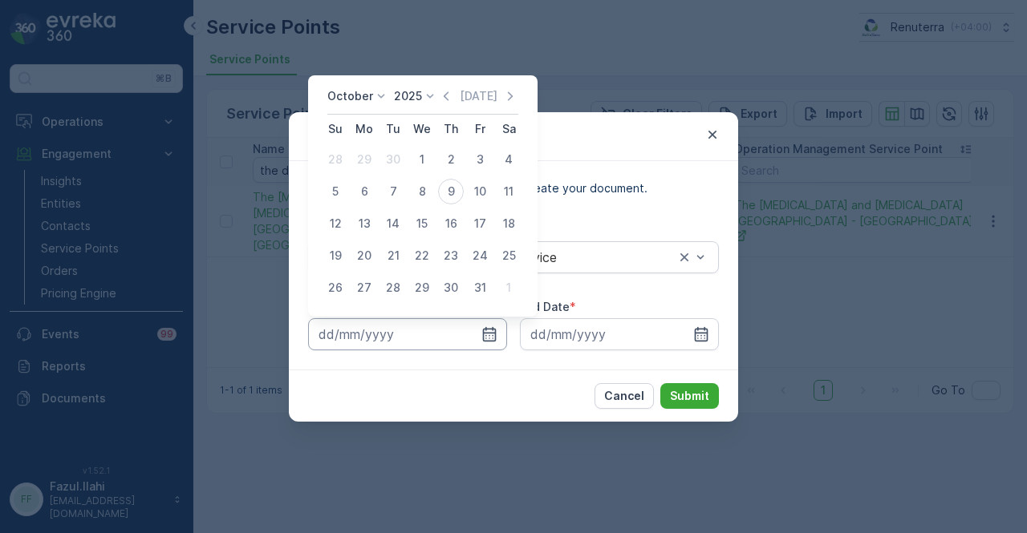
click at [501, 323] on input at bounding box center [407, 334] width 199 height 32
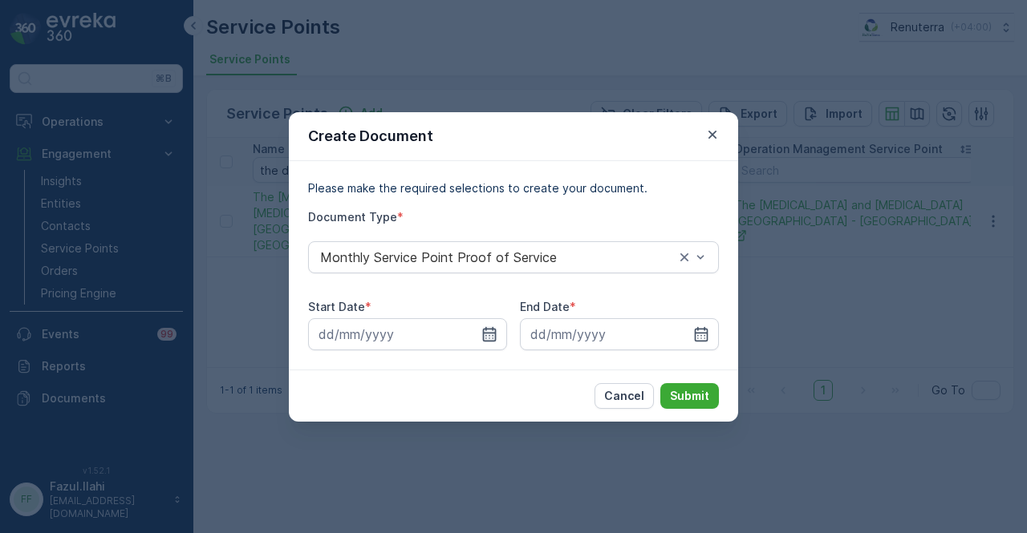
drag, startPoint x: 480, startPoint y: 307, endPoint x: 486, endPoint y: 334, distance: 28.0
click at [480, 310] on div "Start Date *" at bounding box center [407, 307] width 199 height 16
click at [486, 336] on icon "button" at bounding box center [489, 334] width 16 height 16
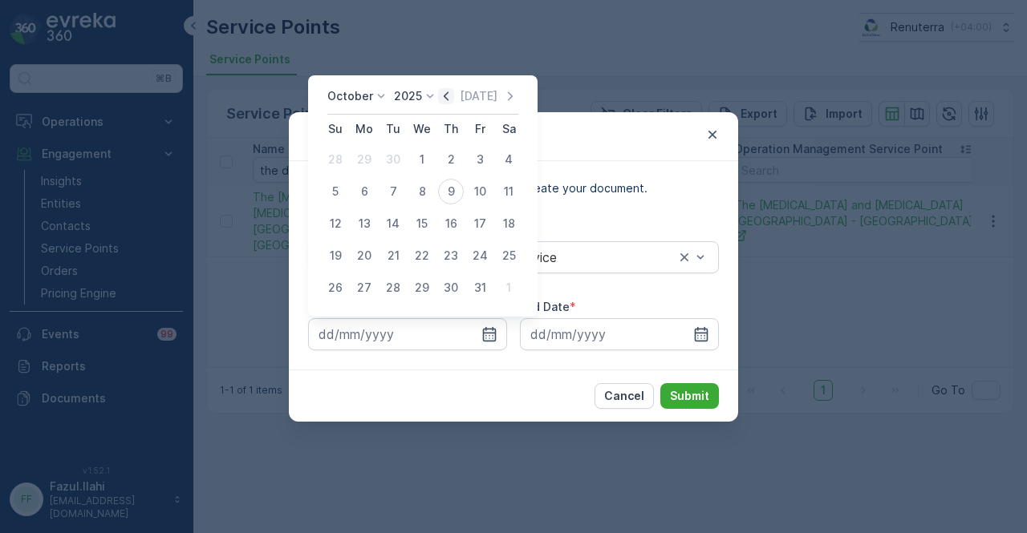
click at [452, 99] on icon "button" at bounding box center [446, 96] width 16 height 16
drag, startPoint x: 377, startPoint y: 160, endPoint x: 370, endPoint y: 166, distance: 9.7
click at [376, 162] on button "1" at bounding box center [364, 159] width 29 height 29
type input "01.09.2025"
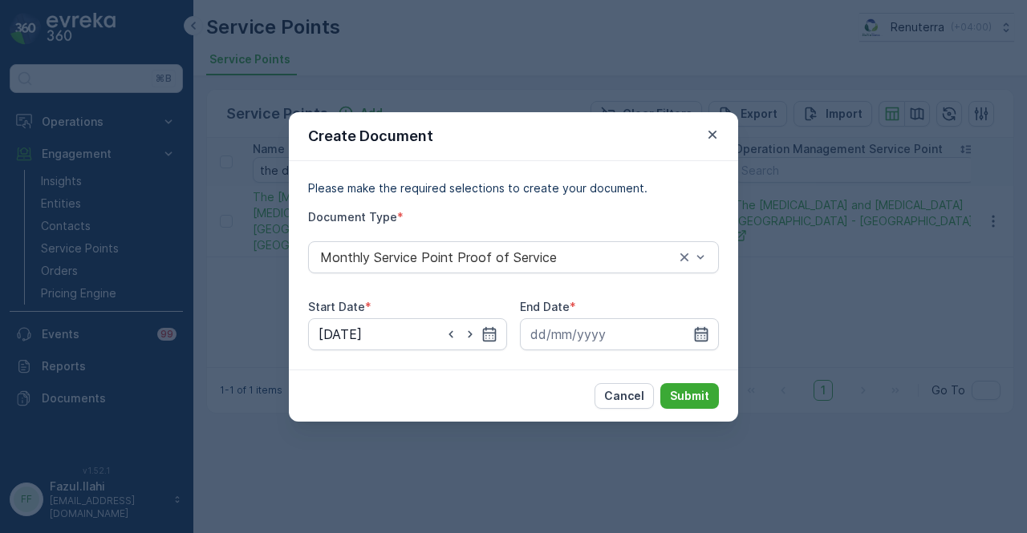
click at [701, 326] on icon "button" at bounding box center [701, 334] width 16 height 16
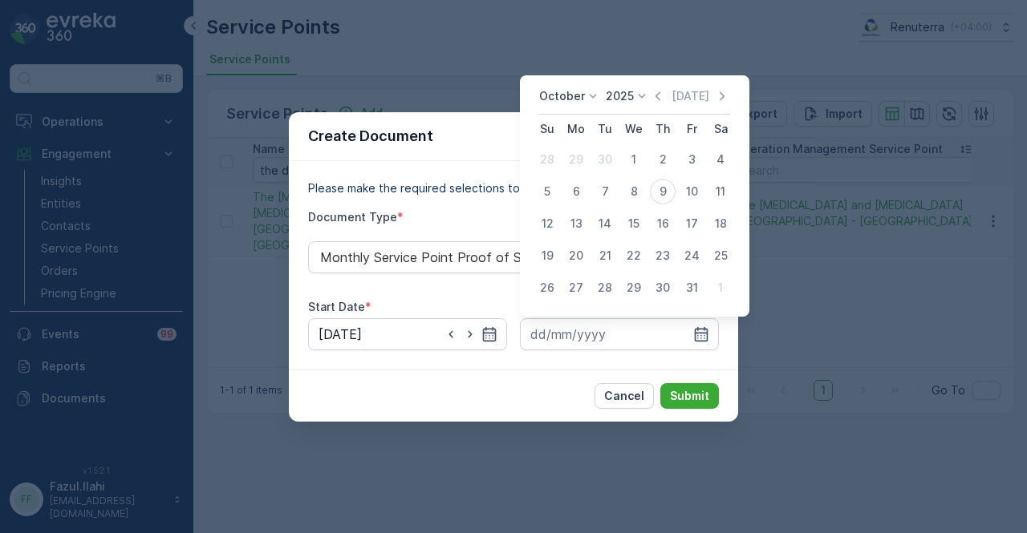
click at [661, 107] on div "October 2025 Today" at bounding box center [634, 101] width 191 height 26
click at [661, 99] on icon "button" at bounding box center [658, 96] width 16 height 16
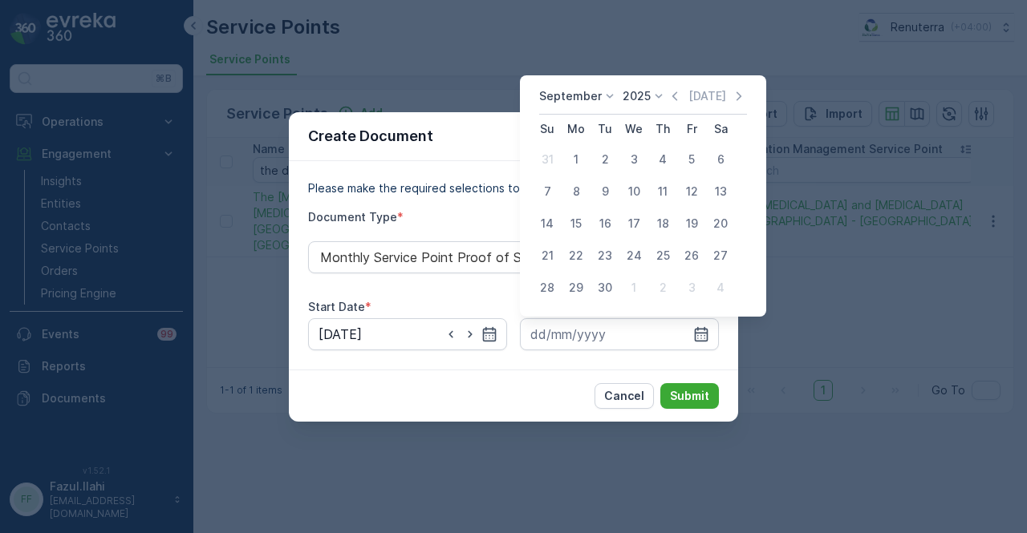
drag, startPoint x: 603, startPoint y: 280, endPoint x: 665, endPoint y: 372, distance: 111.0
click at [605, 282] on div "30" at bounding box center [605, 288] width 26 height 26
type input "30.09.2025"
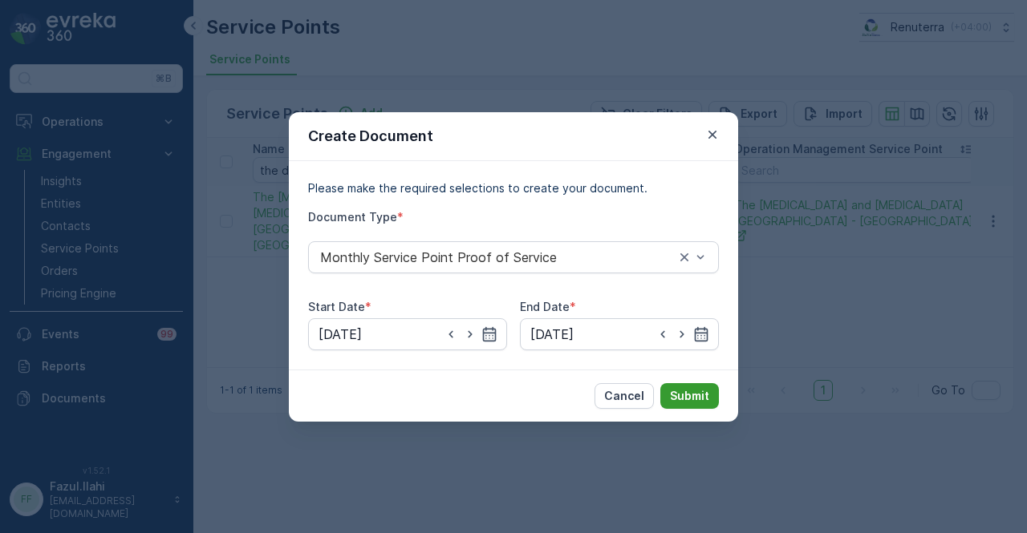
click at [671, 389] on p "Submit" at bounding box center [689, 396] width 39 height 16
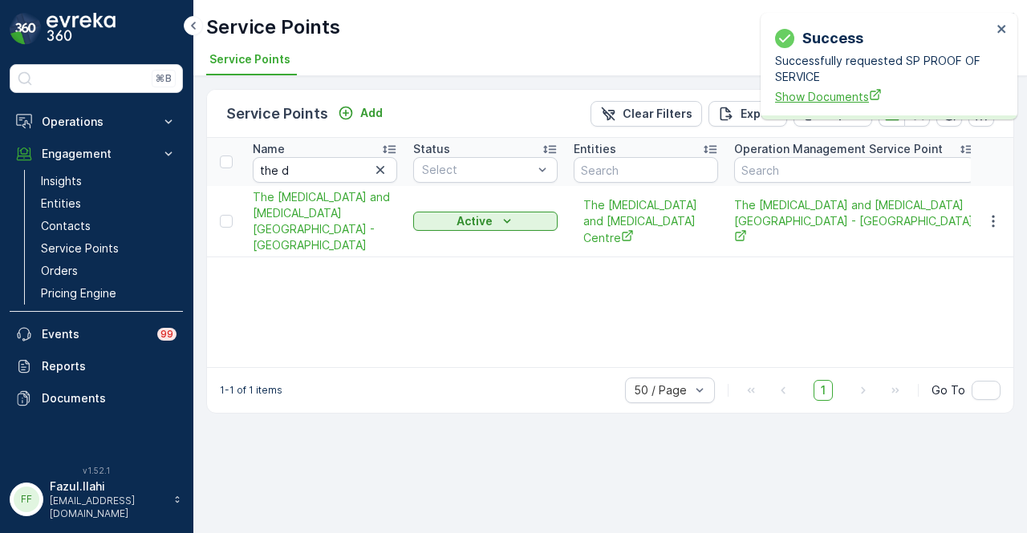
click at [829, 90] on span "Show Documents" at bounding box center [883, 96] width 217 height 17
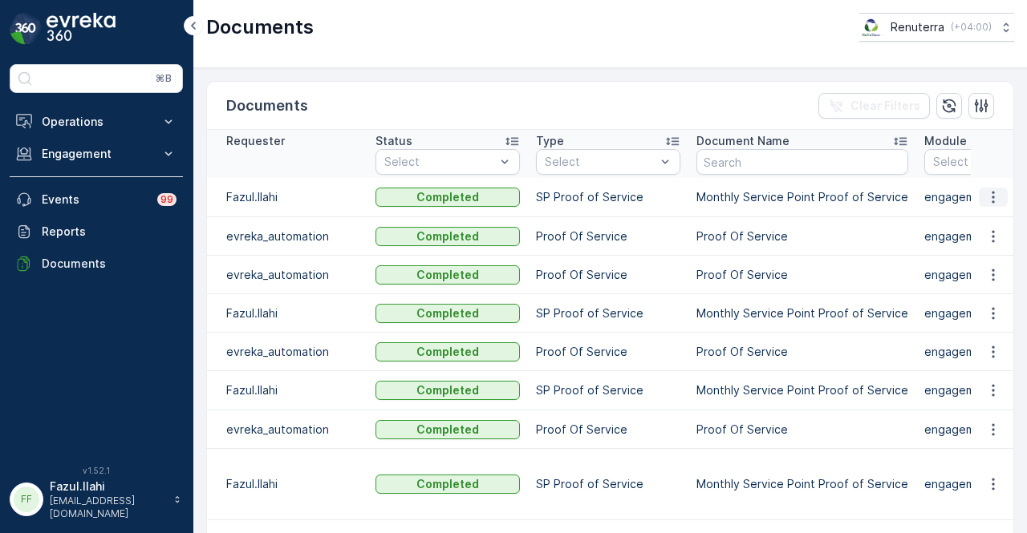
click at [985, 200] on icon "button" at bounding box center [993, 197] width 16 height 16
click at [1001, 221] on span "See Details" at bounding box center [989, 220] width 62 height 16
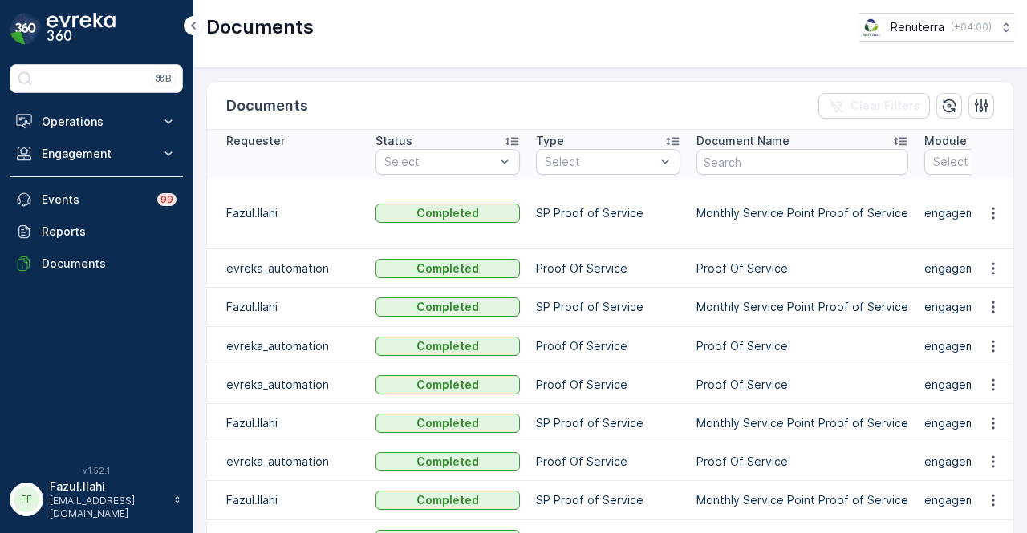
click at [991, 193] on td at bounding box center [992, 213] width 43 height 71
click at [990, 205] on icon "button" at bounding box center [993, 213] width 16 height 16
click at [991, 233] on span "See Details" at bounding box center [989, 228] width 62 height 16
